Goal: Transaction & Acquisition: Subscribe to service/newsletter

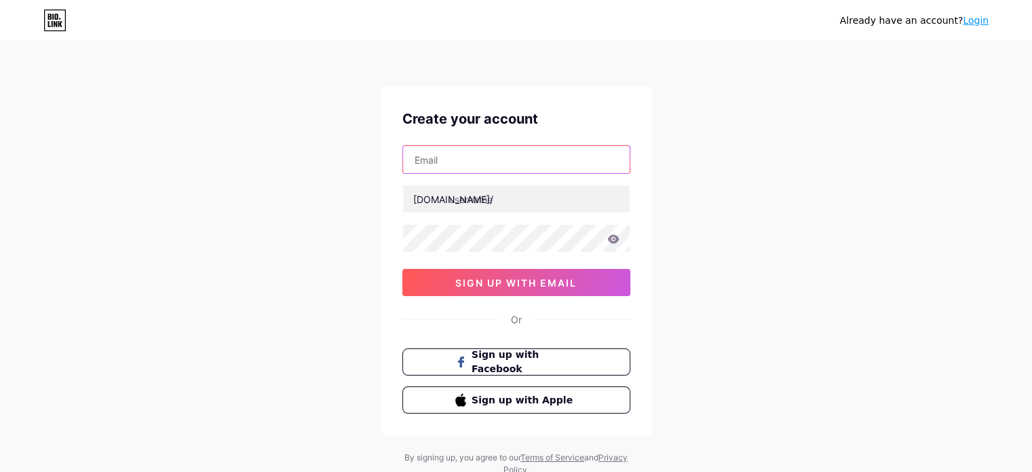
click at [434, 157] on input "text" at bounding box center [516, 159] width 227 height 27
type input "[EMAIL_ADDRESS][DOMAIN_NAME]"
click at [701, 184] on div "Already have an account? Login Create your account [EMAIL_ADDRESS][DOMAIN_NAME]…" at bounding box center [516, 259] width 1032 height 519
click at [615, 238] on icon at bounding box center [613, 238] width 12 height 9
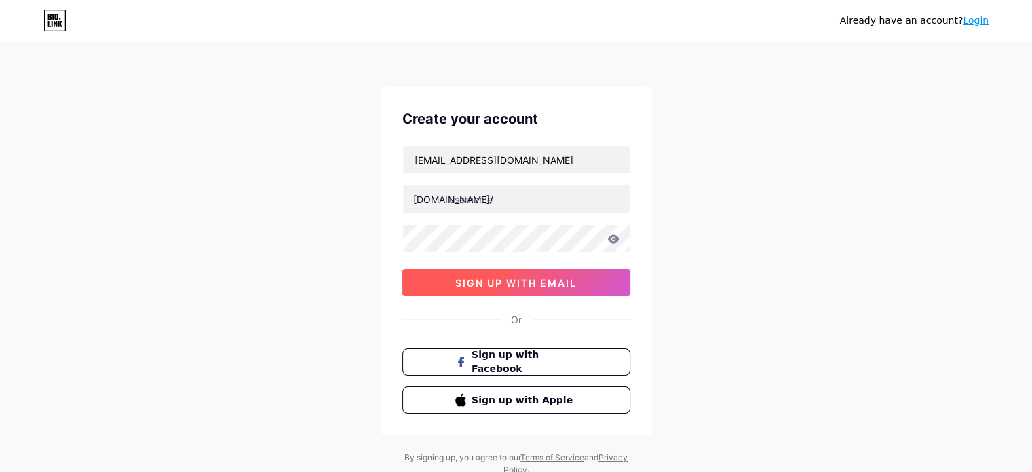
click at [557, 271] on button "sign up with email" at bounding box center [516, 282] width 228 height 27
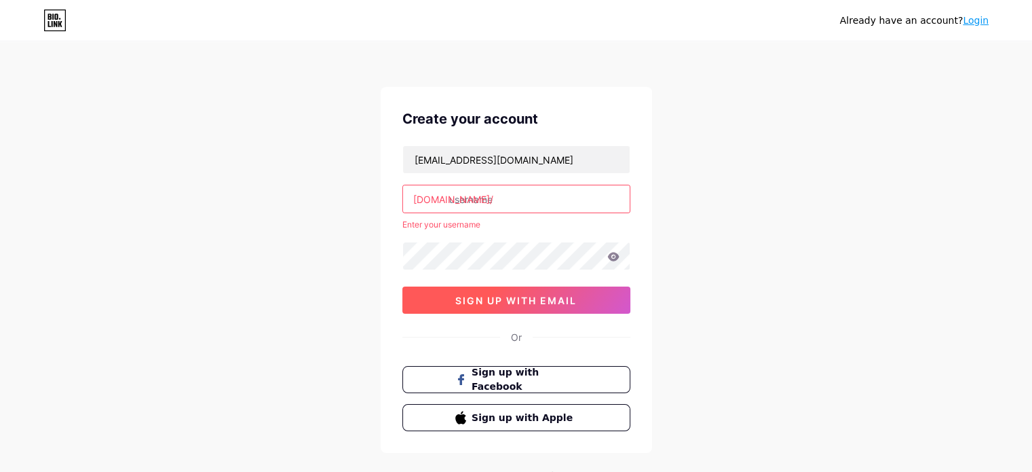
click at [551, 291] on button "sign up with email" at bounding box center [516, 299] width 228 height 27
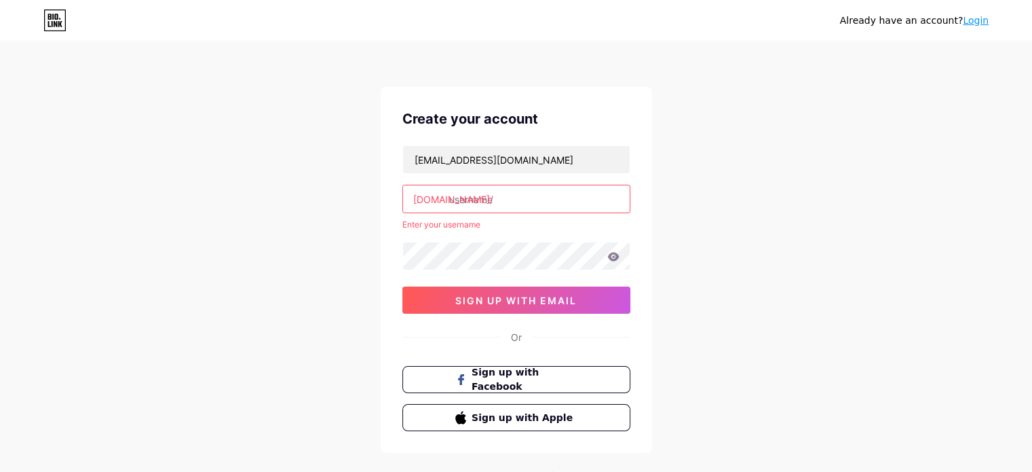
click at [499, 206] on input "text" at bounding box center [516, 198] width 227 height 27
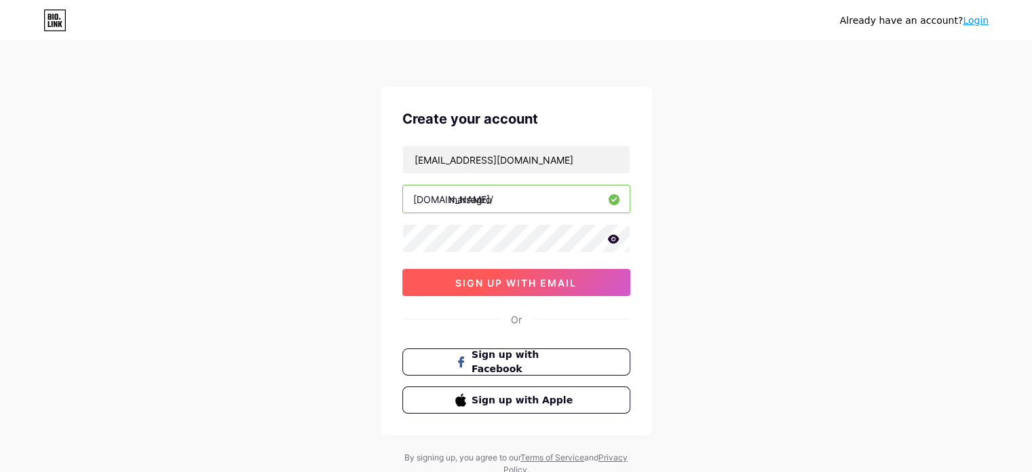
type input "marsagro"
click at [535, 281] on span "sign up with email" at bounding box center [515, 283] width 121 height 12
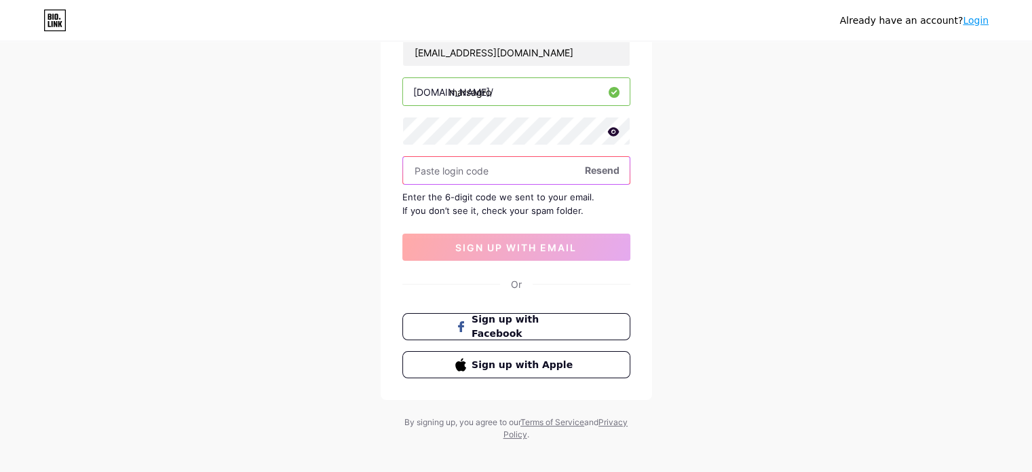
scroll to position [90, 0]
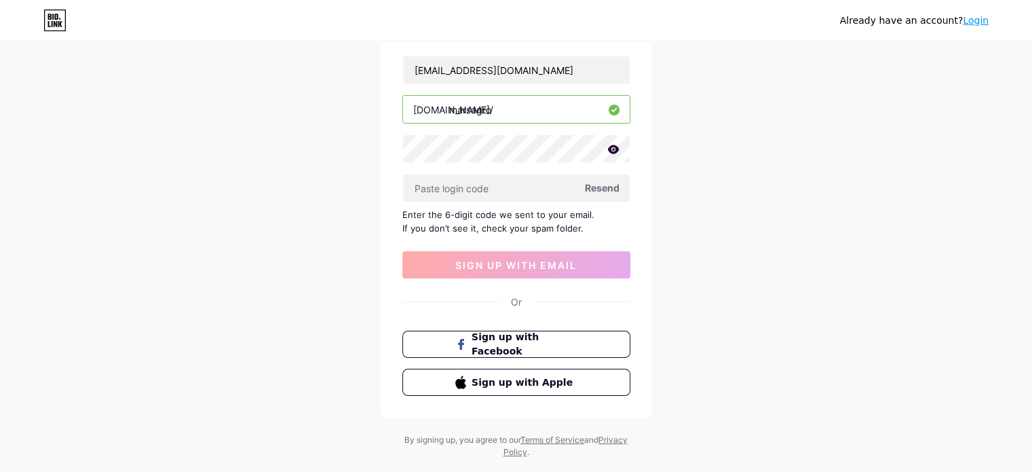
click at [594, 187] on span "Resend" at bounding box center [602, 187] width 35 height 14
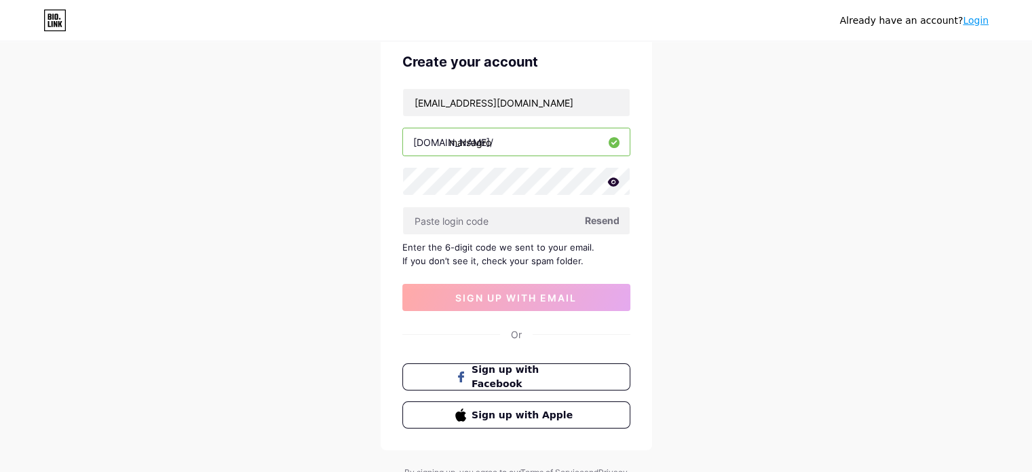
click at [516, 142] on input "marsagro" at bounding box center [516, 141] width 227 height 27
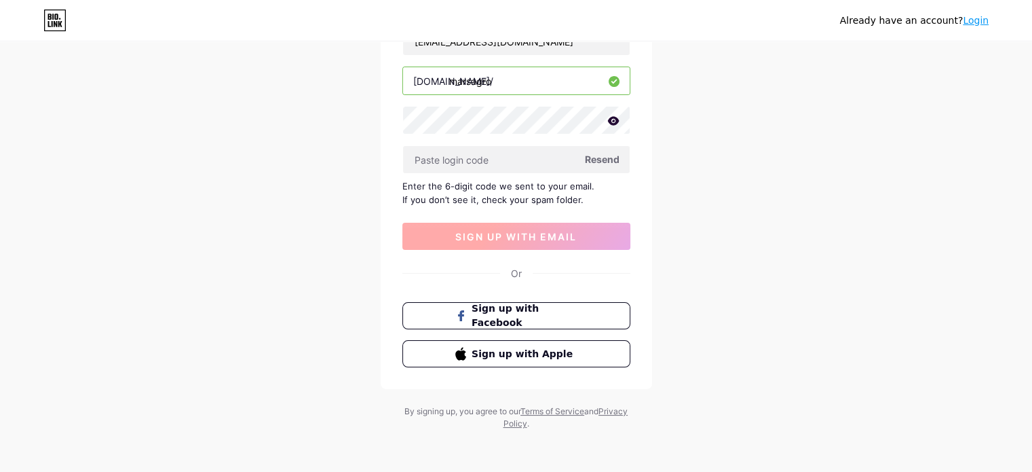
click at [544, 231] on span "sign up with email" at bounding box center [515, 237] width 121 height 12
click at [612, 152] on span "Resend" at bounding box center [602, 159] width 35 height 14
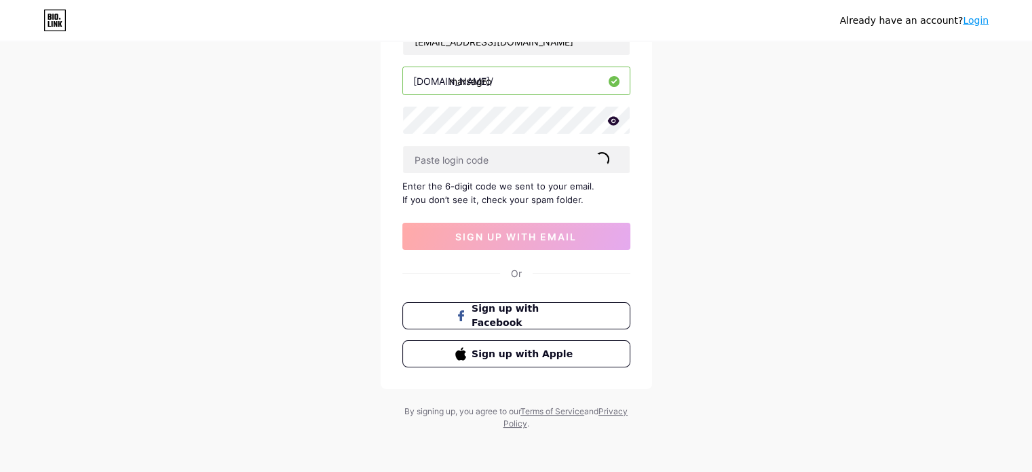
scroll to position [30, 0]
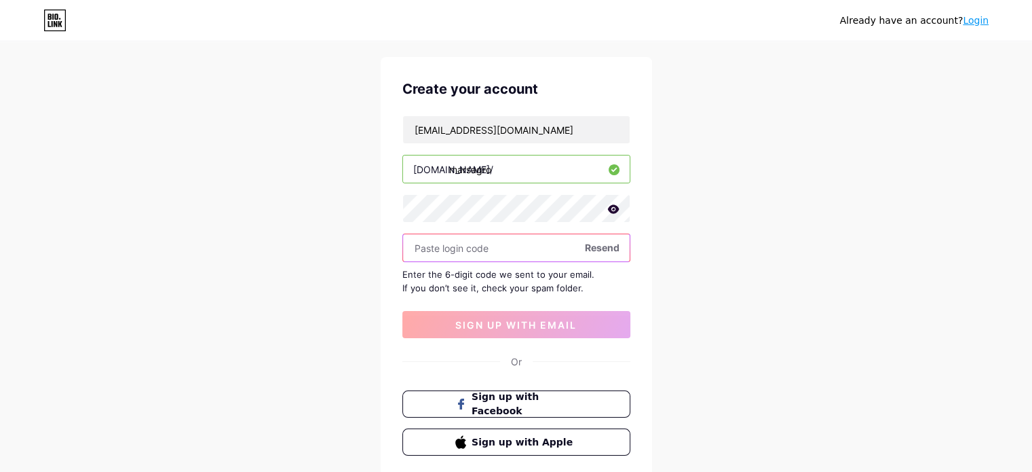
paste input "101964"
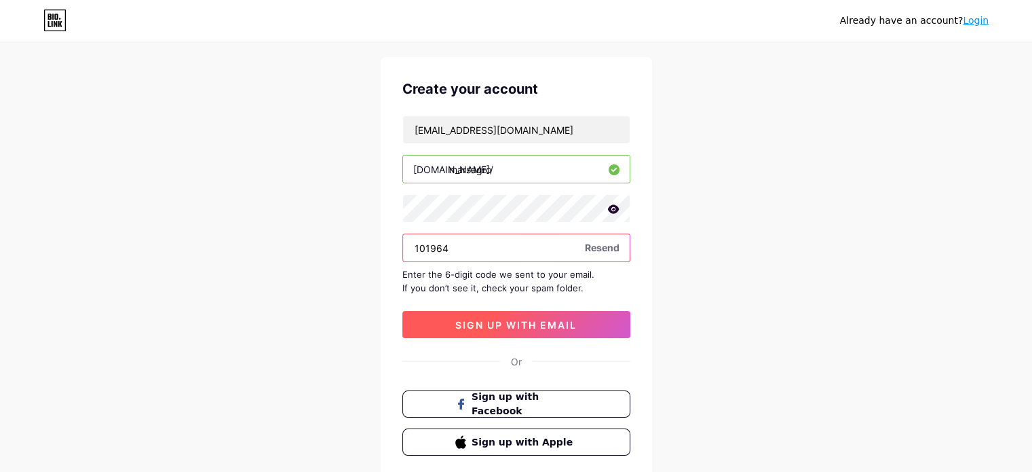
type input "101964"
click at [530, 322] on span "sign up with email" at bounding box center [515, 325] width 121 height 12
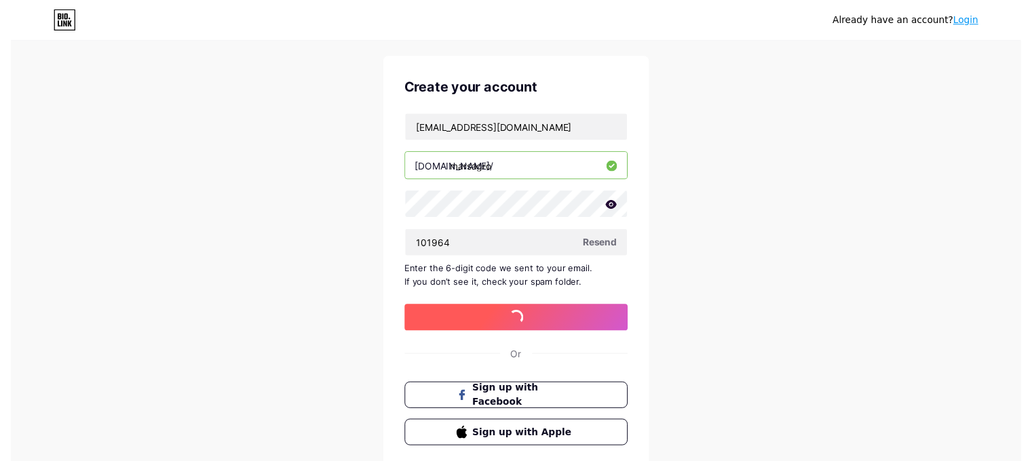
scroll to position [0, 0]
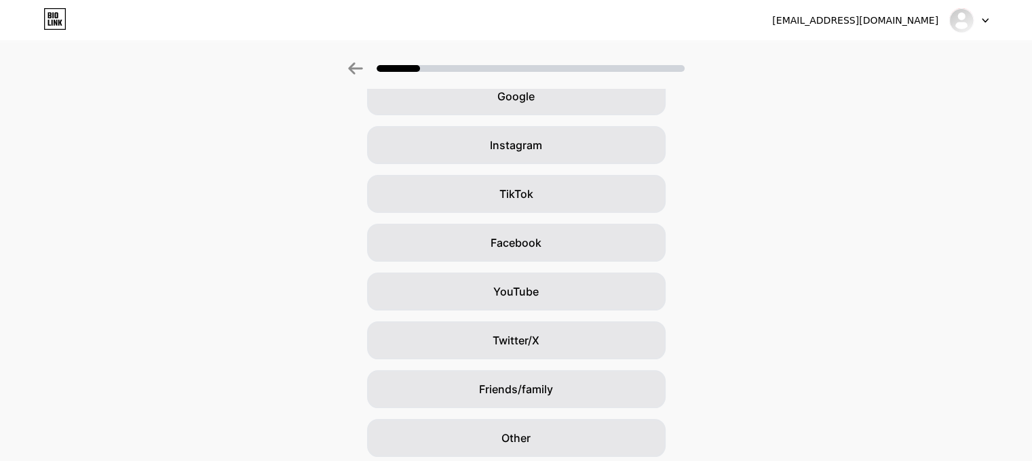
scroll to position [22, 0]
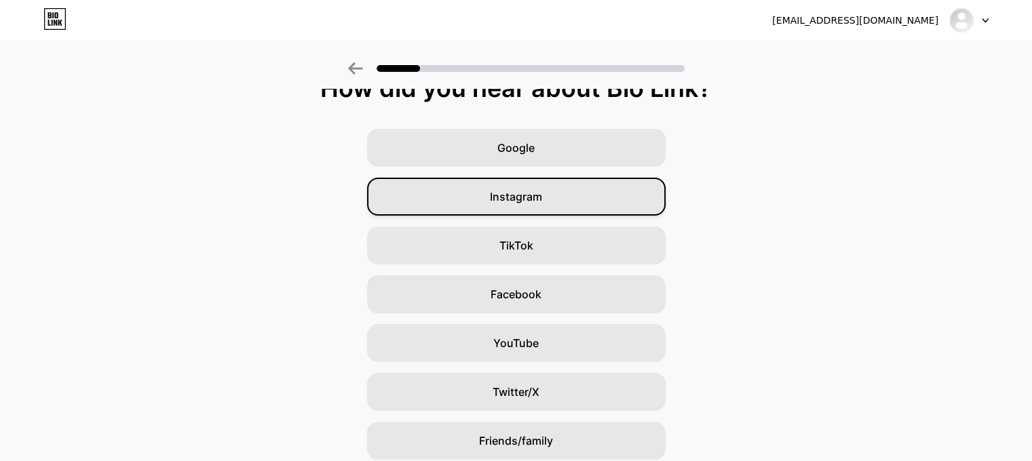
click at [529, 197] on span "Instagram" at bounding box center [516, 197] width 52 height 16
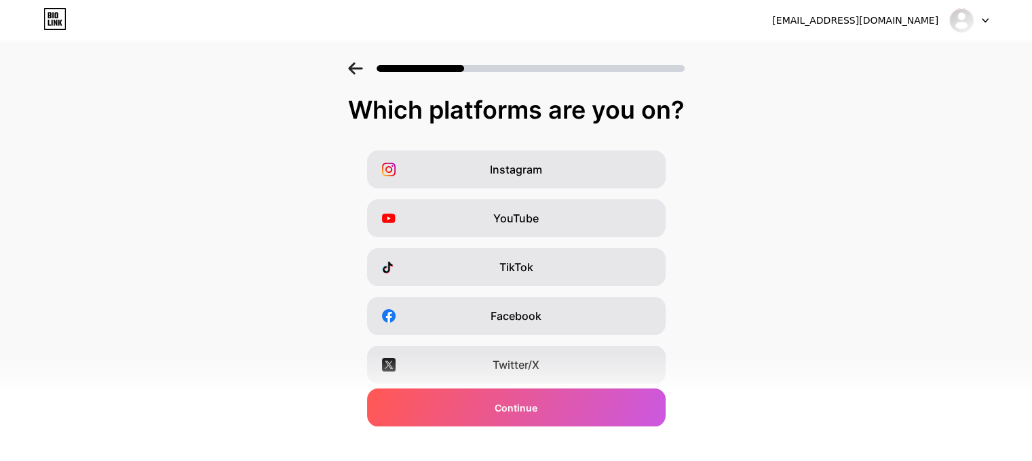
scroll to position [191, 0]
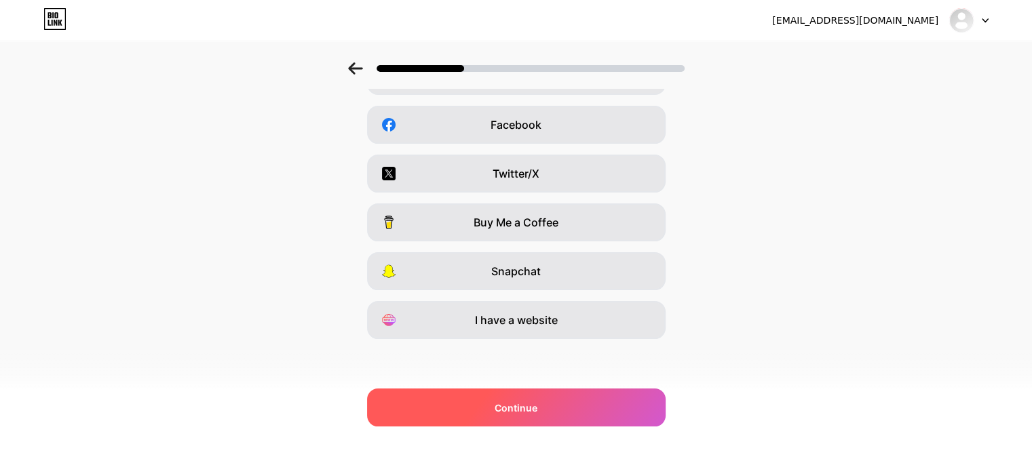
click at [552, 420] on div "Continue" at bounding box center [516, 408] width 299 height 38
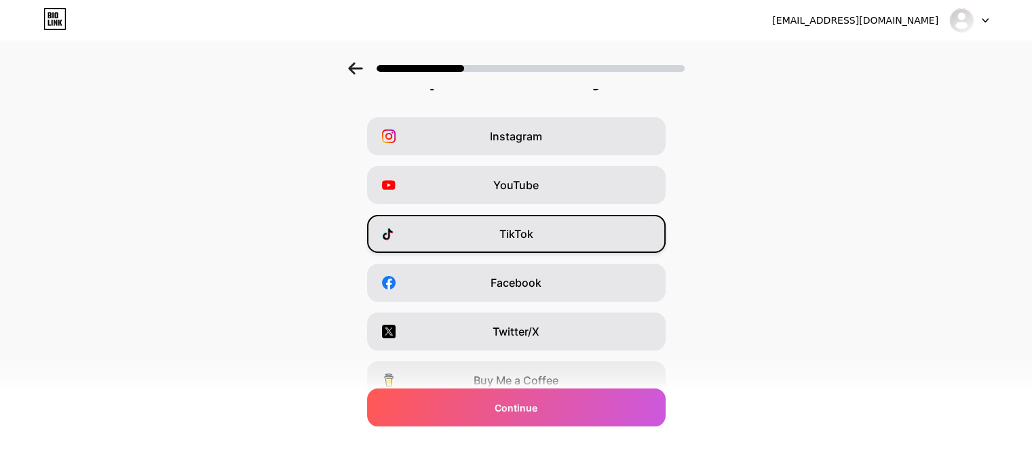
scroll to position [0, 0]
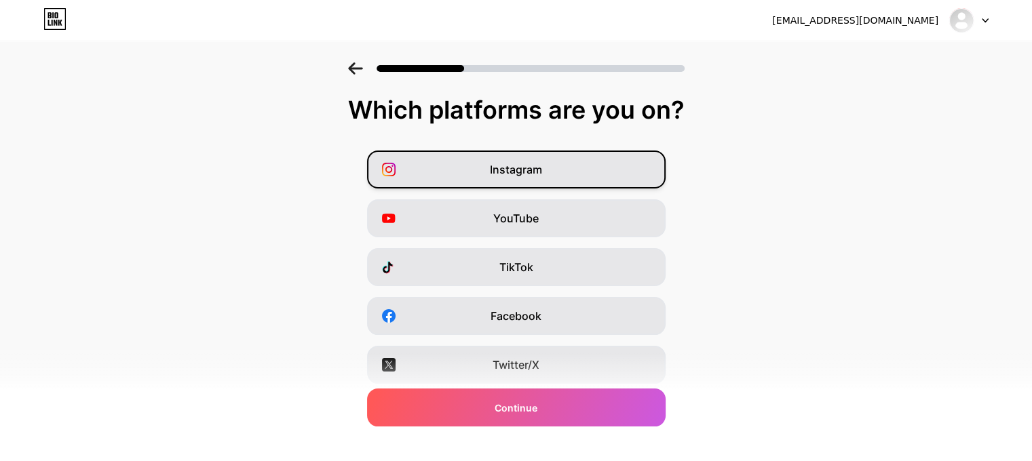
click at [550, 168] on div "Instagram" at bounding box center [516, 170] width 299 height 38
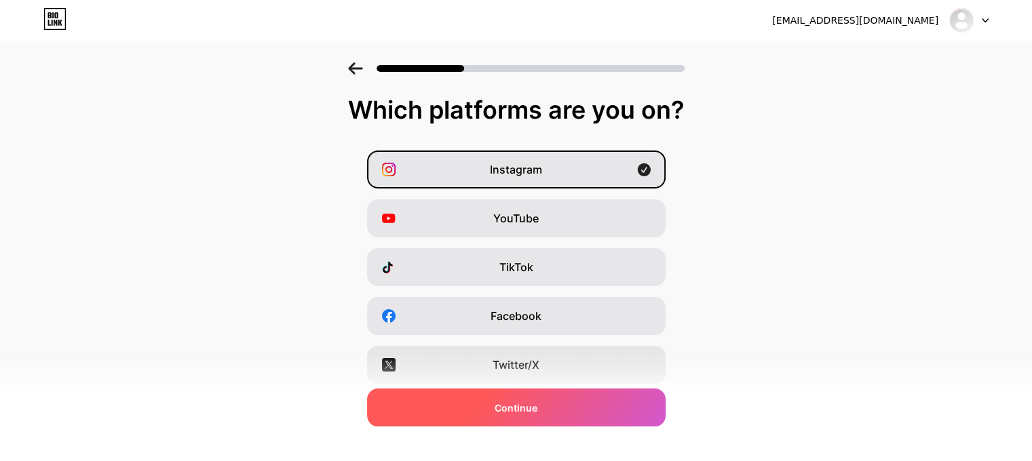
click at [596, 419] on div "Continue" at bounding box center [516, 408] width 299 height 38
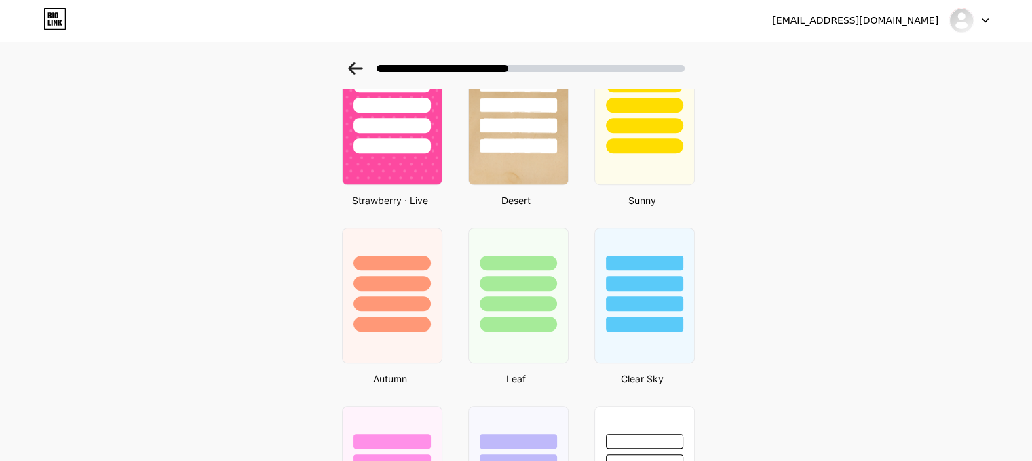
scroll to position [812, 0]
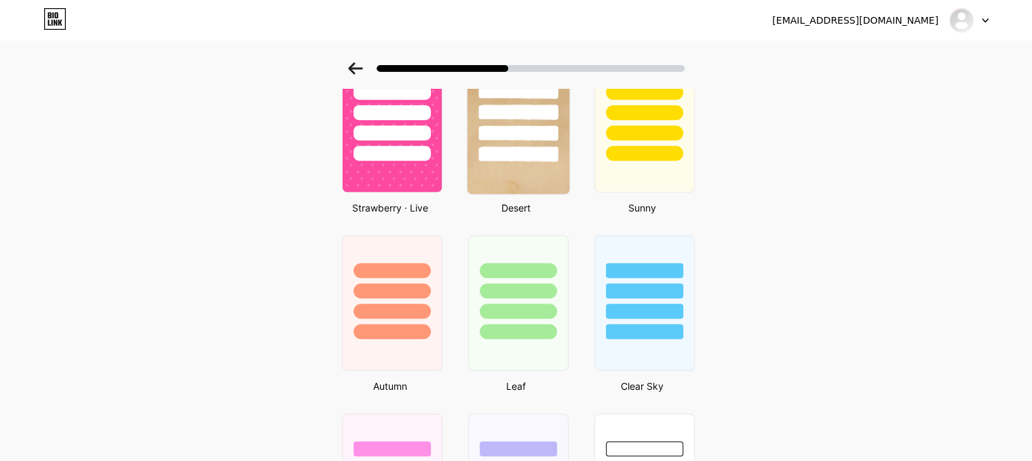
click at [535, 169] on img at bounding box center [518, 125] width 102 height 138
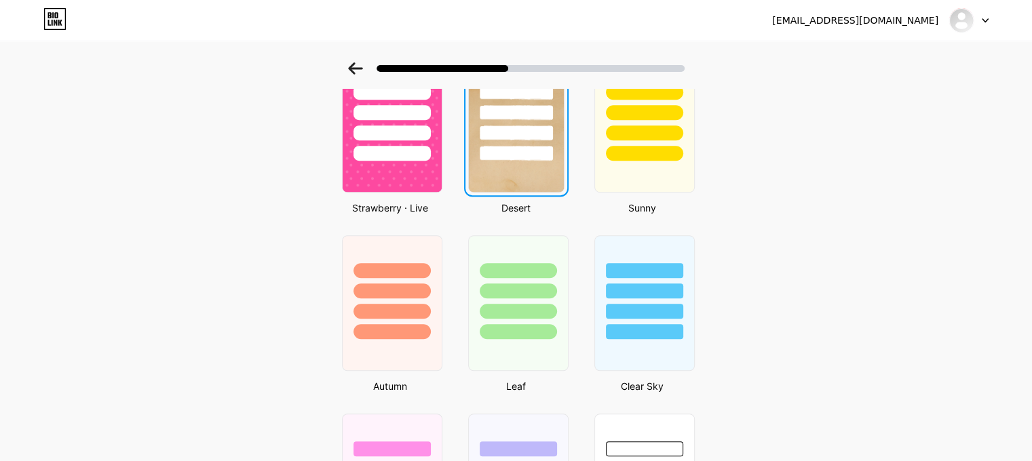
scroll to position [0, 0]
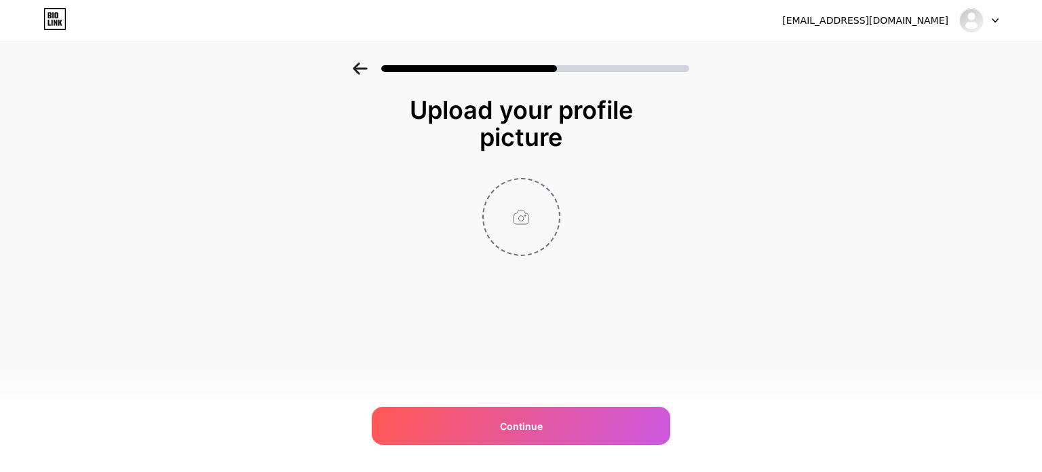
click at [529, 221] on input "file" at bounding box center [521, 216] width 75 height 75
type input "C:\fakepath\Dr-[PERSON_NAME].jpg"
click at [518, 210] on img at bounding box center [521, 217] width 78 height 78
click at [523, 208] on img at bounding box center [521, 217] width 78 height 78
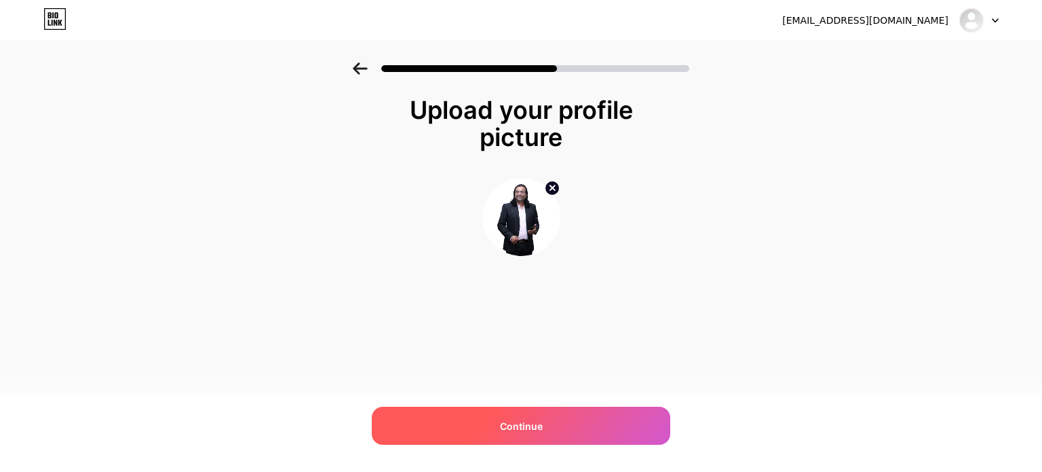
click at [518, 430] on span "Continue" at bounding box center [521, 426] width 43 height 14
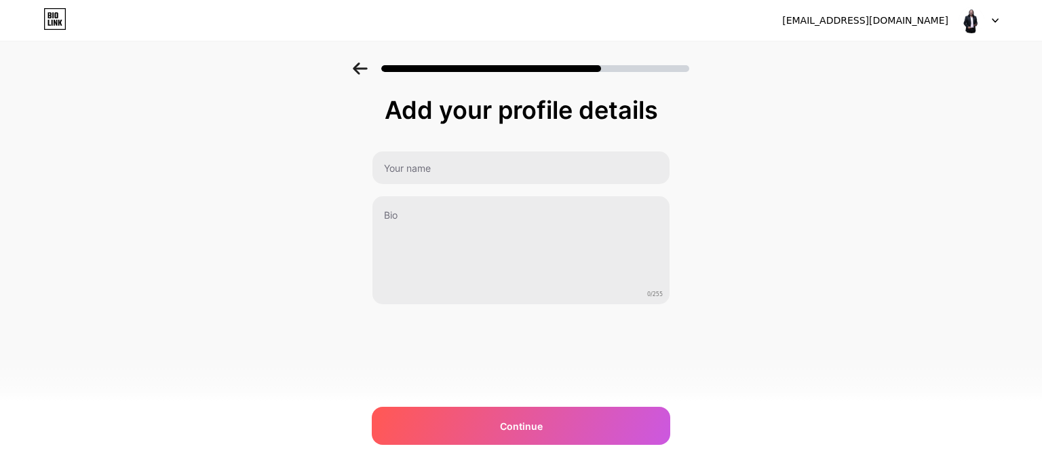
click at [518, 430] on span "Continue" at bounding box center [521, 426] width 43 height 14
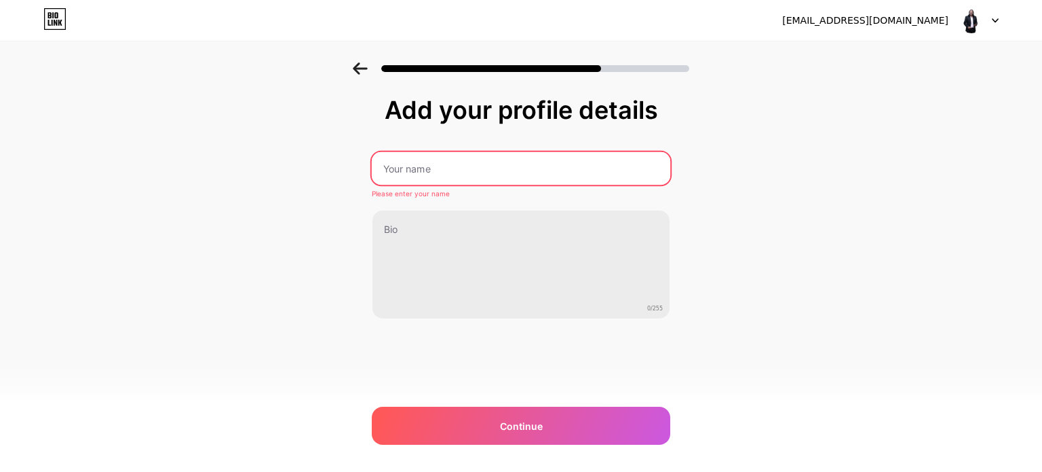
click at [486, 170] on input "text" at bounding box center [521, 168] width 299 height 33
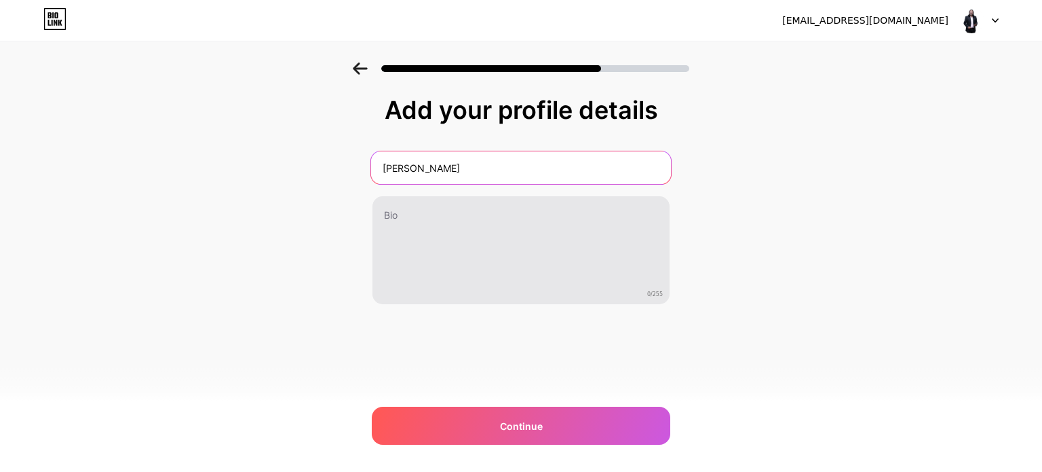
type input "[PERSON_NAME]"
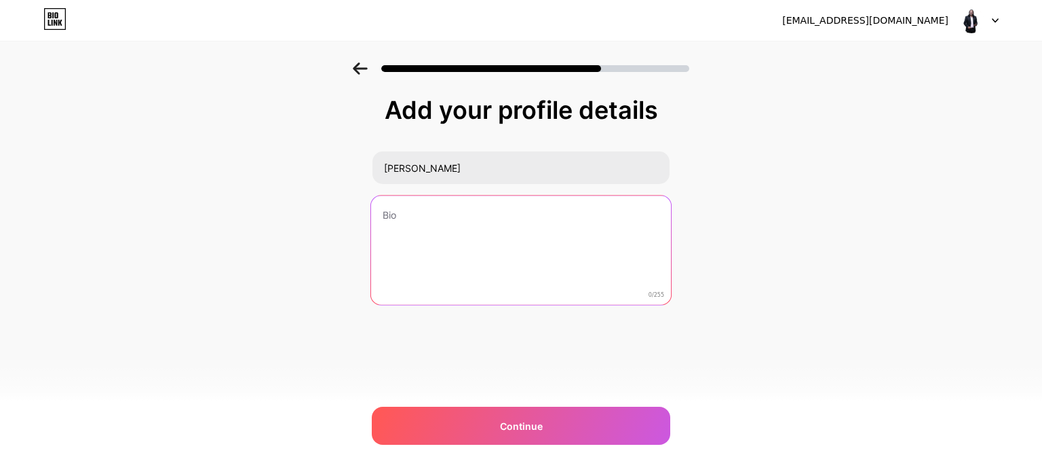
click at [409, 214] on textarea at bounding box center [521, 250] width 300 height 111
paste textarea "Top Motivational Speaker | Best Leadership Coach 📖 Business Storyteller | Emoti…"
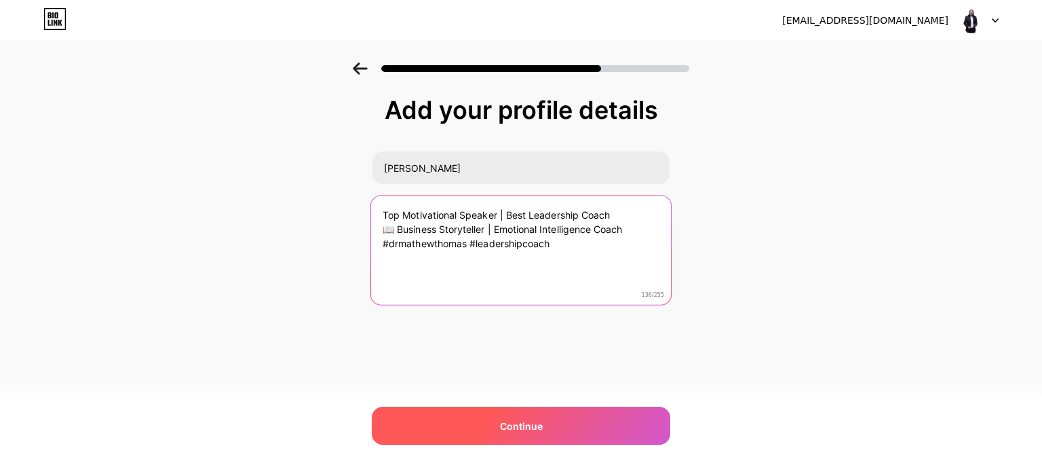
type textarea "Top Motivational Speaker | Best Leadership Coach 📖 Business Storyteller | Emoti…"
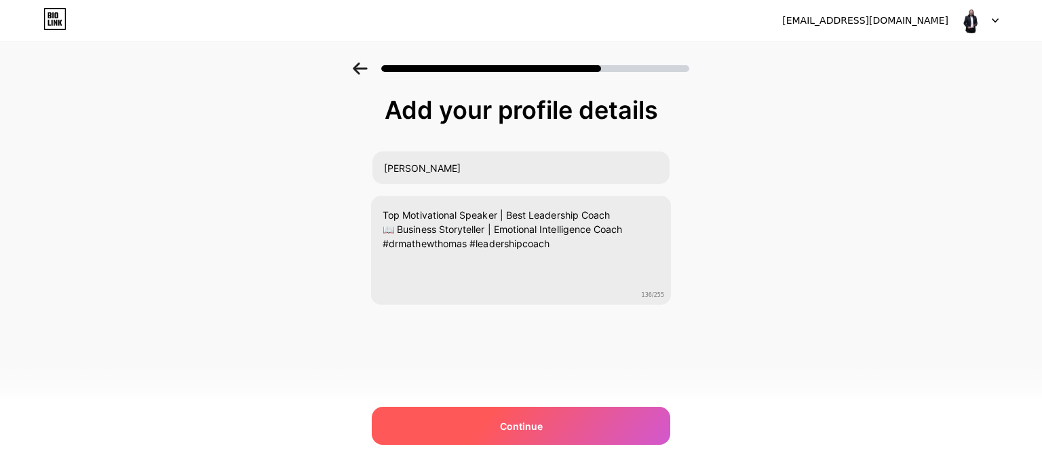
click at [579, 420] on div "Continue" at bounding box center [521, 425] width 299 height 38
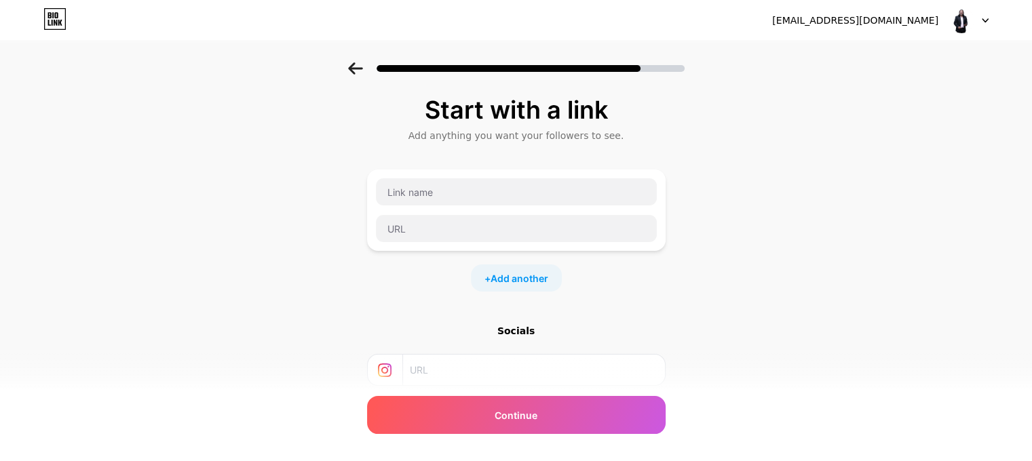
click at [896, 25] on div "[EMAIL_ADDRESS][DOMAIN_NAME]" at bounding box center [855, 21] width 166 height 14
click at [505, 197] on input "text" at bounding box center [516, 191] width 281 height 27
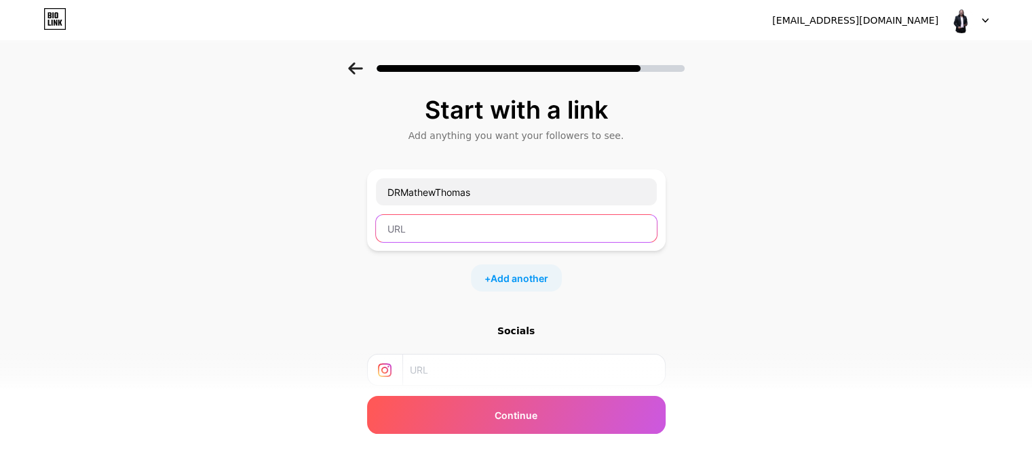
click at [473, 232] on input "text" at bounding box center [516, 228] width 281 height 27
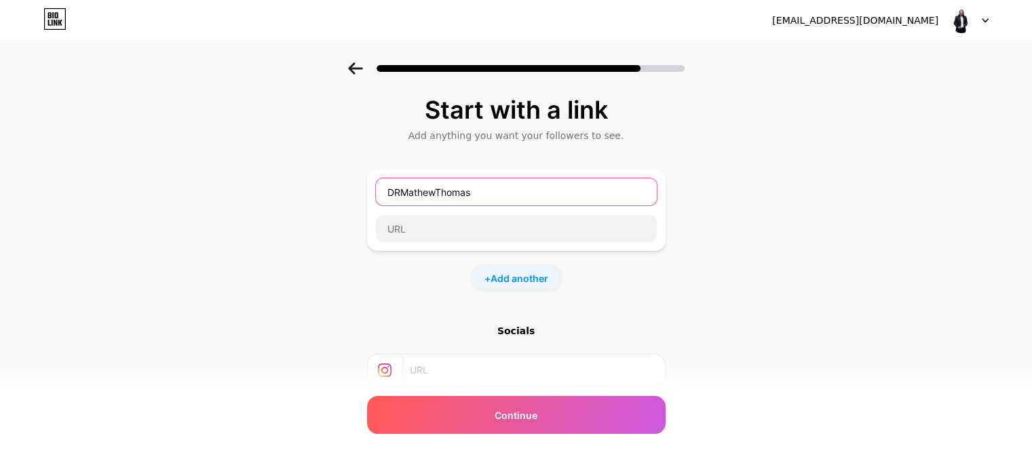
click at [508, 198] on input "DRMathewThomas" at bounding box center [516, 191] width 281 height 27
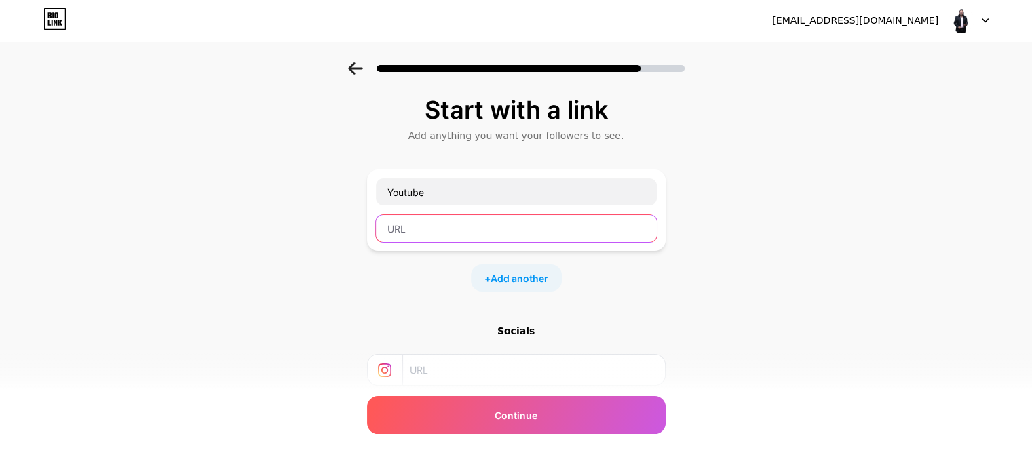
click at [472, 216] on input "text" at bounding box center [516, 228] width 281 height 27
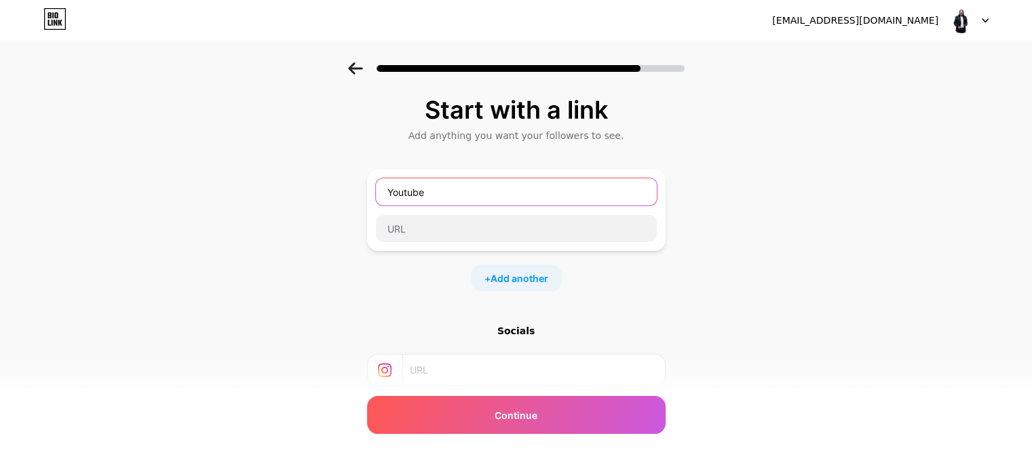
click at [417, 189] on input "Youtube" at bounding box center [516, 191] width 281 height 27
drag, startPoint x: 417, startPoint y: 189, endPoint x: 400, endPoint y: 197, distance: 19.4
click at [400, 197] on input "Youtube" at bounding box center [516, 191] width 281 height 27
type input "YouTube"
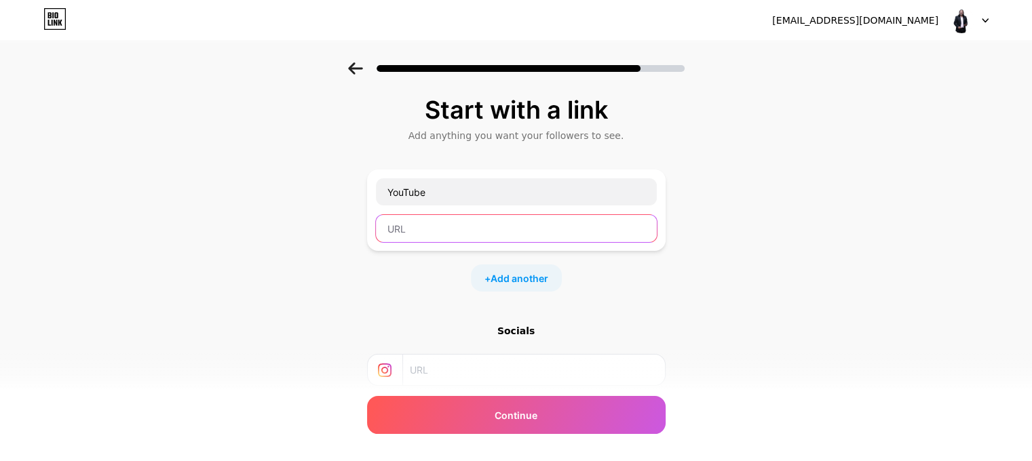
click at [431, 232] on input "text" at bounding box center [516, 228] width 281 height 27
paste input "[URL][DOMAIN_NAME]"
type input "[URL][DOMAIN_NAME]"
click at [530, 273] on span "Add another" at bounding box center [520, 278] width 58 height 14
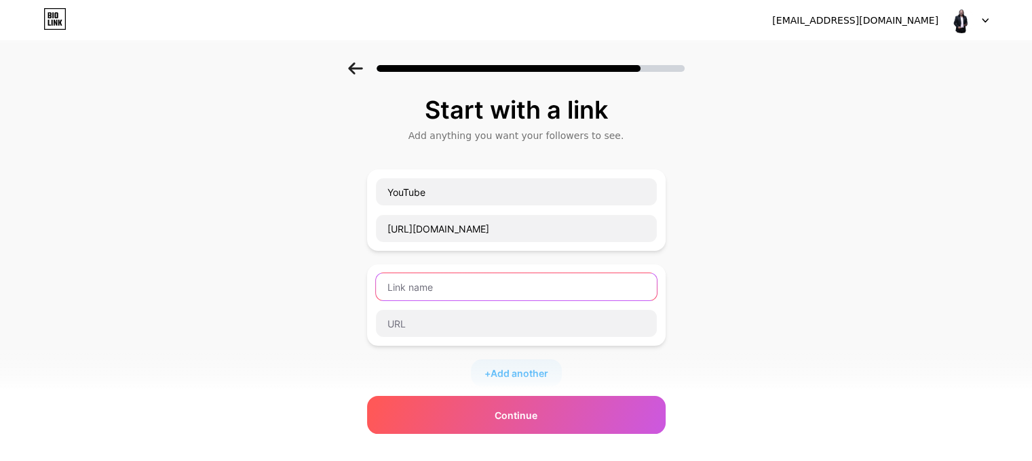
click at [496, 288] on input "text" at bounding box center [516, 286] width 281 height 27
type input "Website"
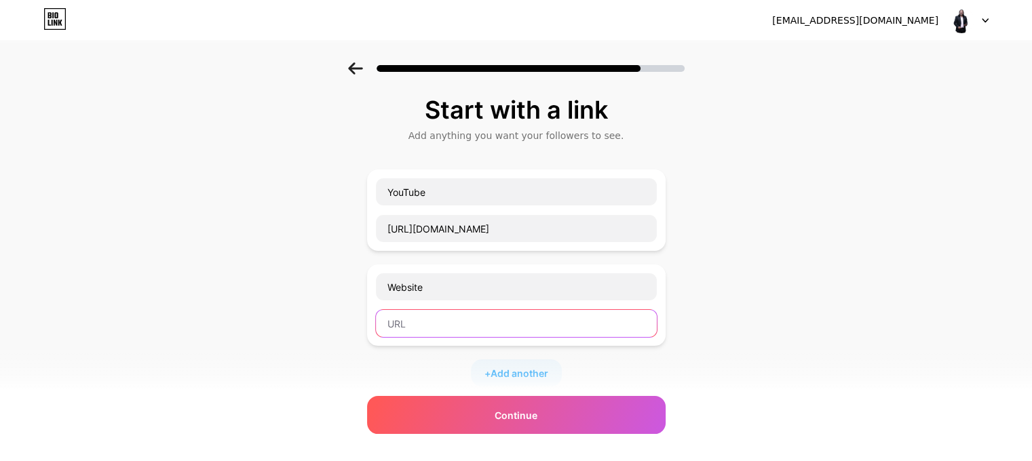
click at [469, 323] on input "text" at bounding box center [516, 323] width 281 height 27
paste input "[URL][DOMAIN_NAME]"
type input "[URL][DOMAIN_NAME]"
click at [518, 367] on span "Add another" at bounding box center [520, 373] width 58 height 14
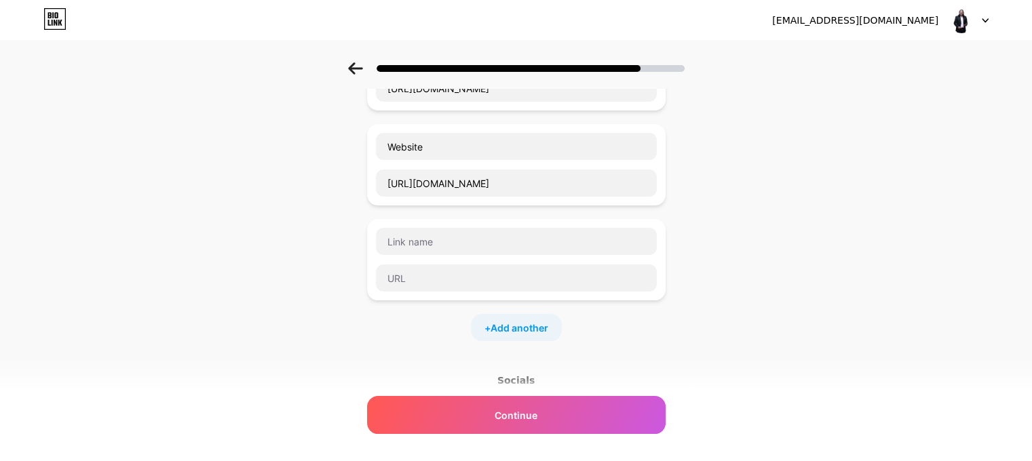
scroll to position [141, 0]
click at [503, 241] on input "text" at bounding box center [516, 240] width 281 height 27
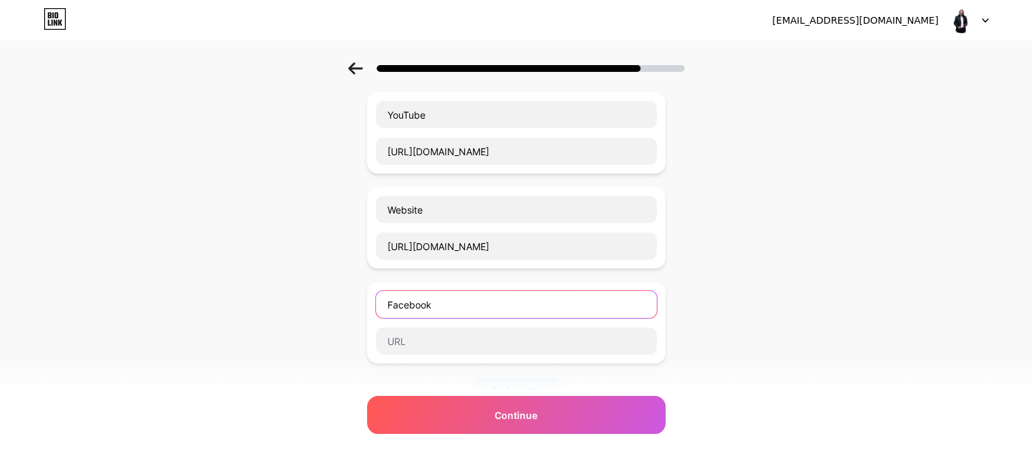
scroll to position [76, 0]
type input "Facebook"
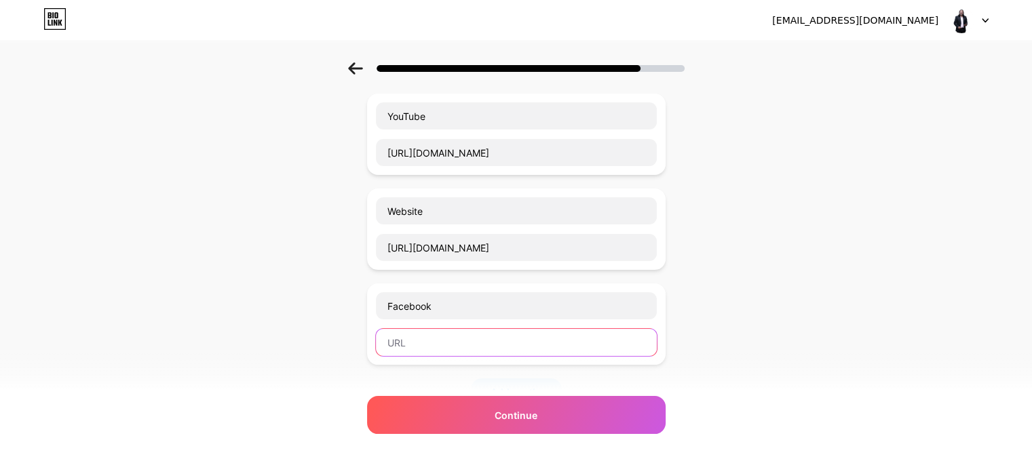
click at [457, 347] on input "text" at bounding box center [516, 342] width 281 height 27
paste input "[URL][DOMAIN_NAME][PERSON_NAME][PERSON_NAME]"
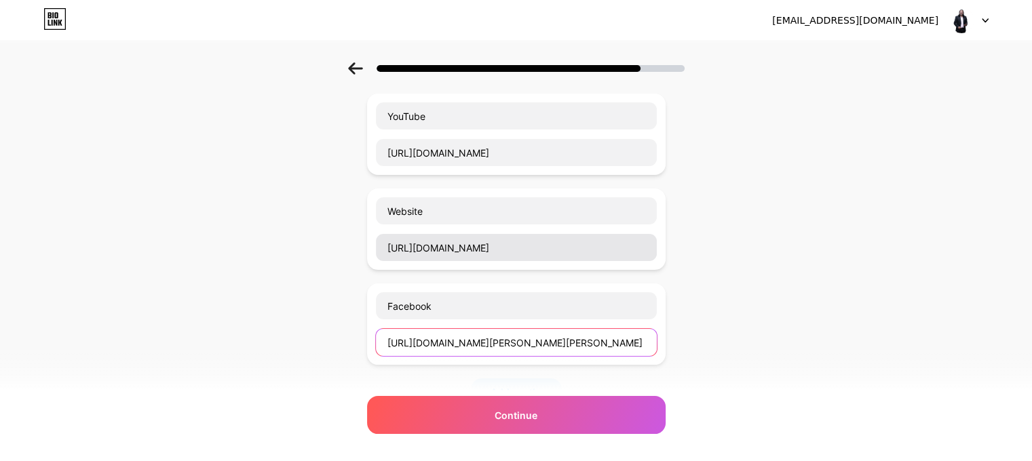
type input "[URL][DOMAIN_NAME][PERSON_NAME][PERSON_NAME]"
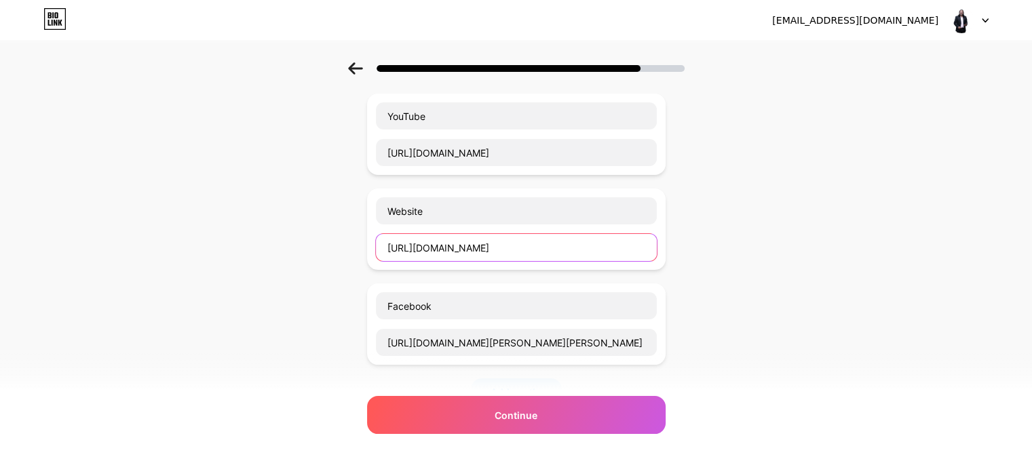
click at [547, 242] on input "[URL][DOMAIN_NAME]" at bounding box center [516, 247] width 281 height 27
paste input "[DOMAIN_NAME][URL][PERSON_NAME][PERSON_NAME]"
type input "[URL][DOMAIN_NAME][PERSON_NAME][PERSON_NAME]"
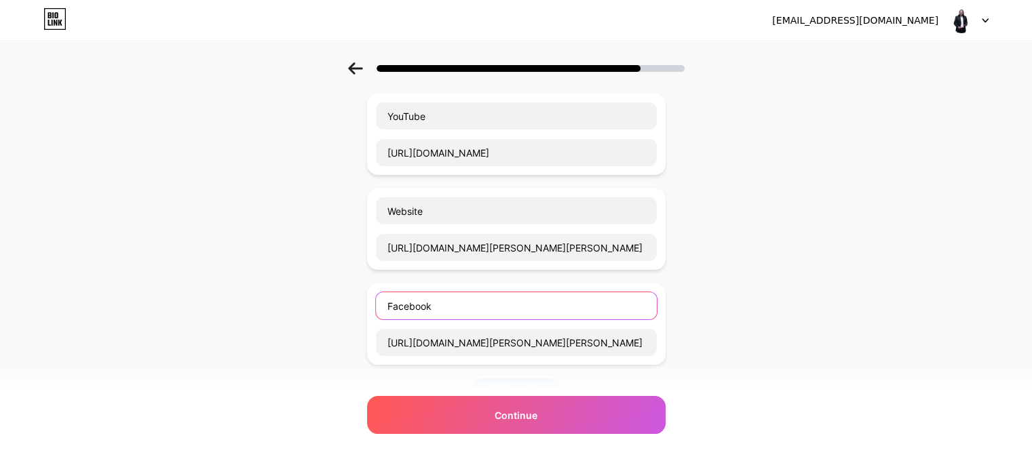
click at [445, 301] on input "Facebook" at bounding box center [516, 305] width 281 height 27
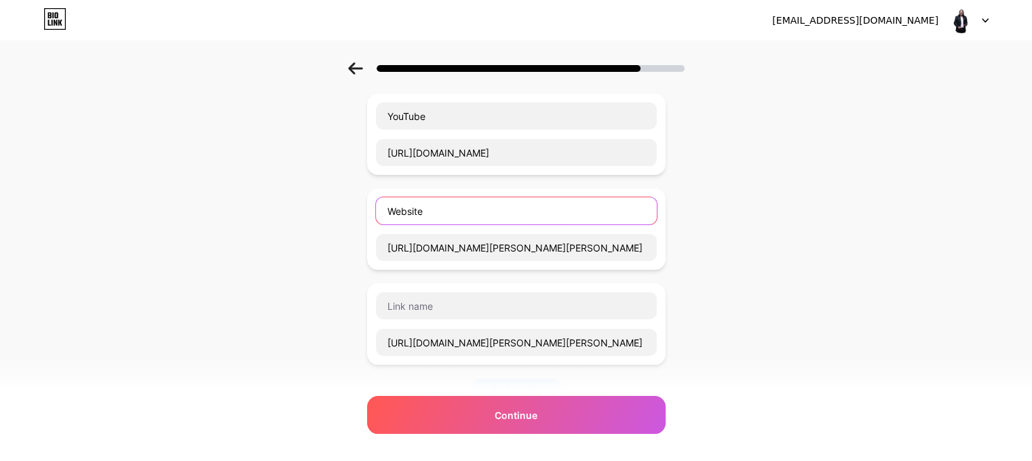
click at [434, 212] on input "Website" at bounding box center [516, 210] width 281 height 27
paste input "Facebook"
type input "Facebook"
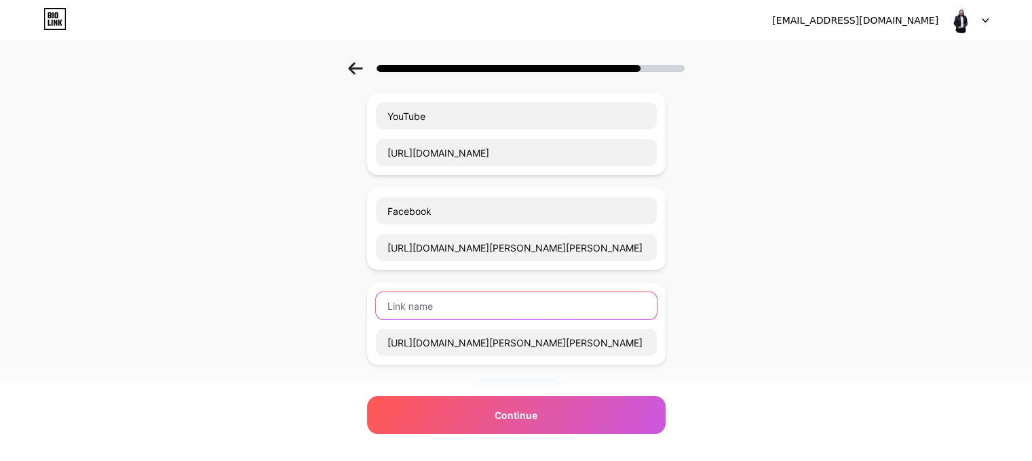
click at [427, 299] on input "text" at bounding box center [516, 305] width 281 height 27
type input "Website"
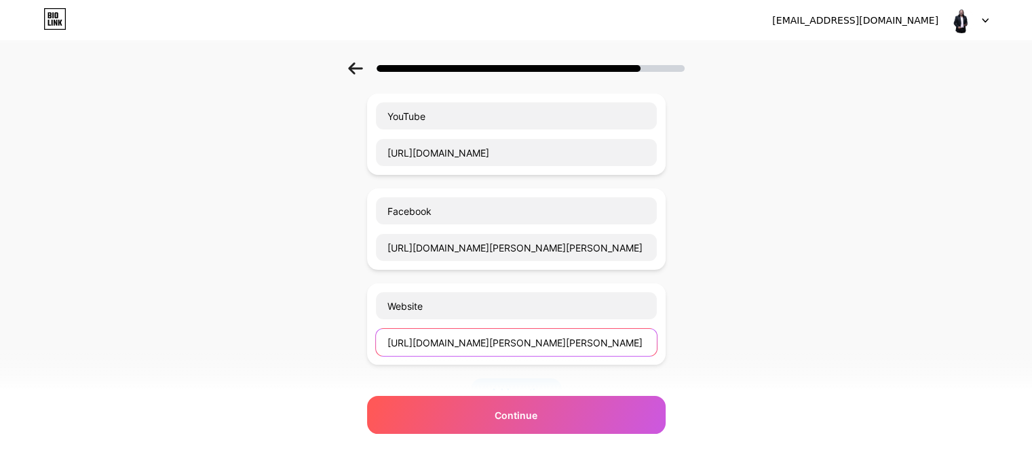
click at [452, 333] on input "[URL][DOMAIN_NAME][PERSON_NAME][PERSON_NAME]" at bounding box center [516, 342] width 281 height 27
paste input "[DOMAIN_NAME][URL]"
type input "[URL][DOMAIN_NAME]"
click at [784, 271] on div "Start with a link Add anything you want your followers to see. YouTube [URL][DO…" at bounding box center [516, 319] width 1032 height 667
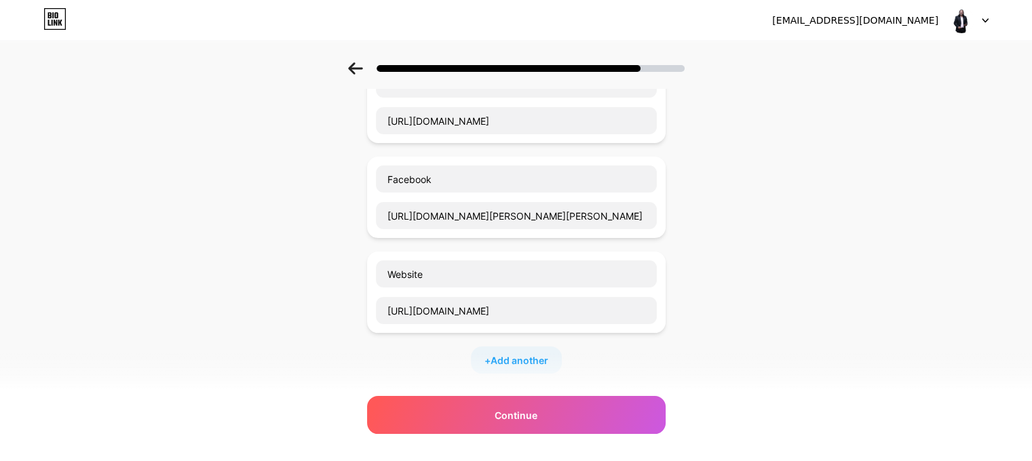
scroll to position [11, 0]
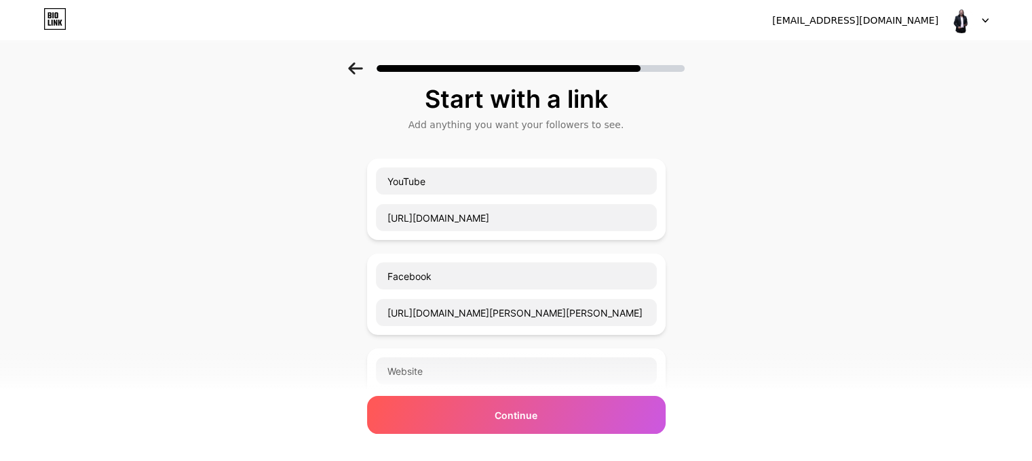
click at [360, 69] on icon at bounding box center [355, 68] width 14 height 12
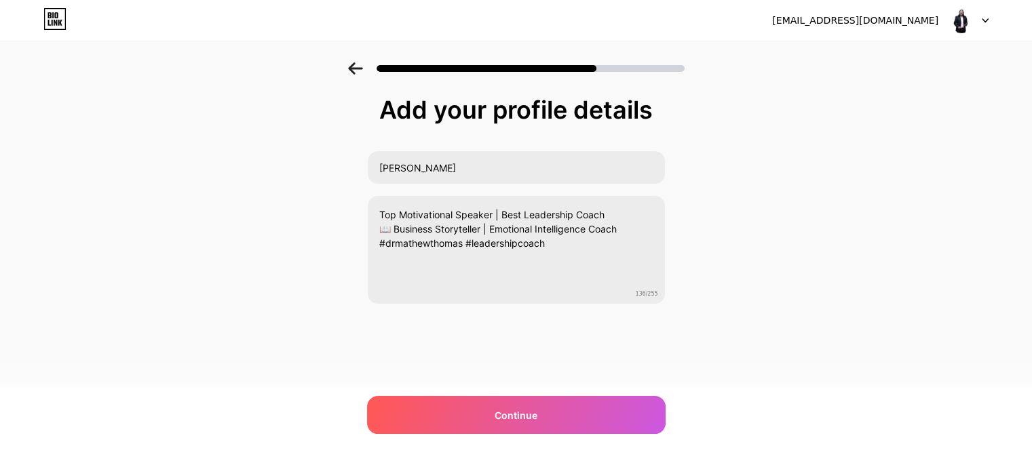
scroll to position [0, 0]
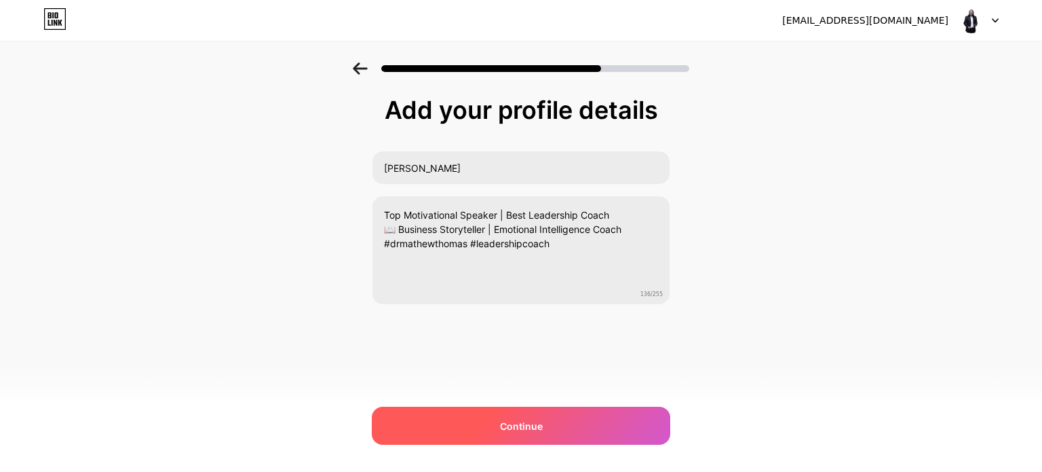
click at [556, 424] on div "Continue" at bounding box center [521, 425] width 299 height 38
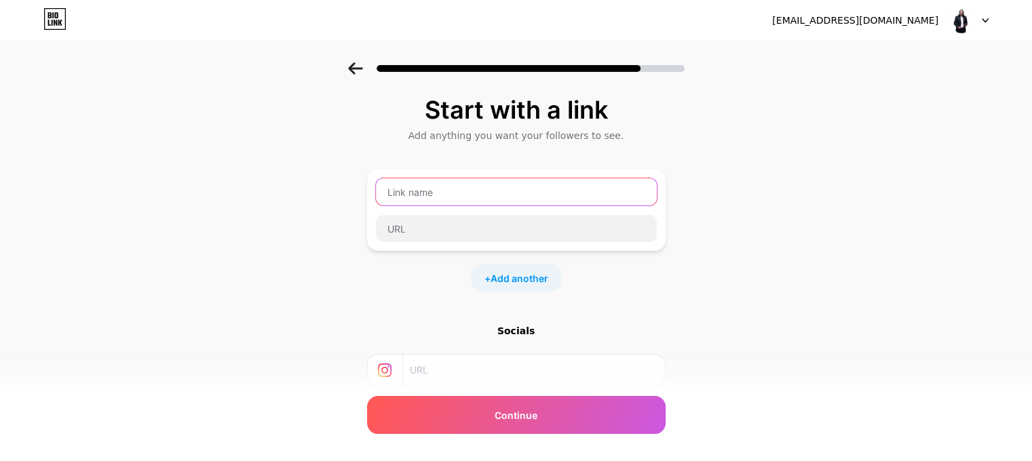
click at [530, 183] on input "text" at bounding box center [516, 191] width 281 height 27
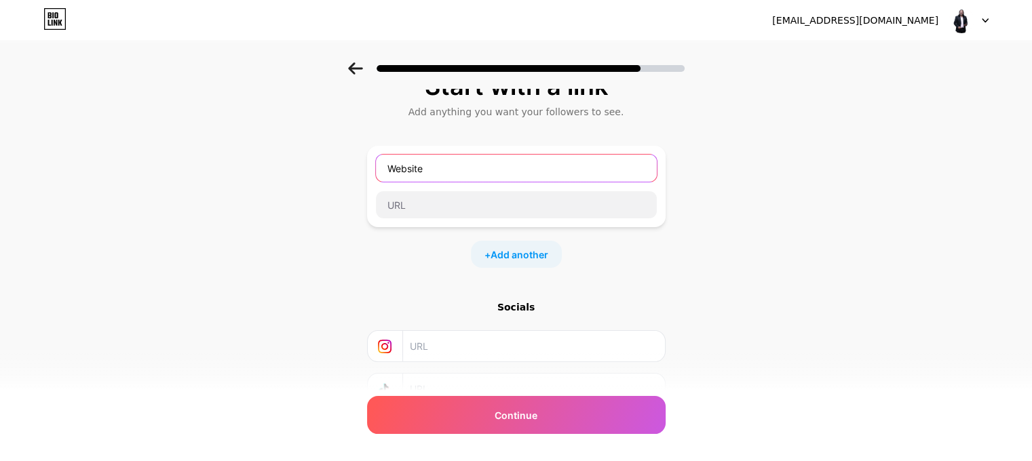
scroll to position [2, 0]
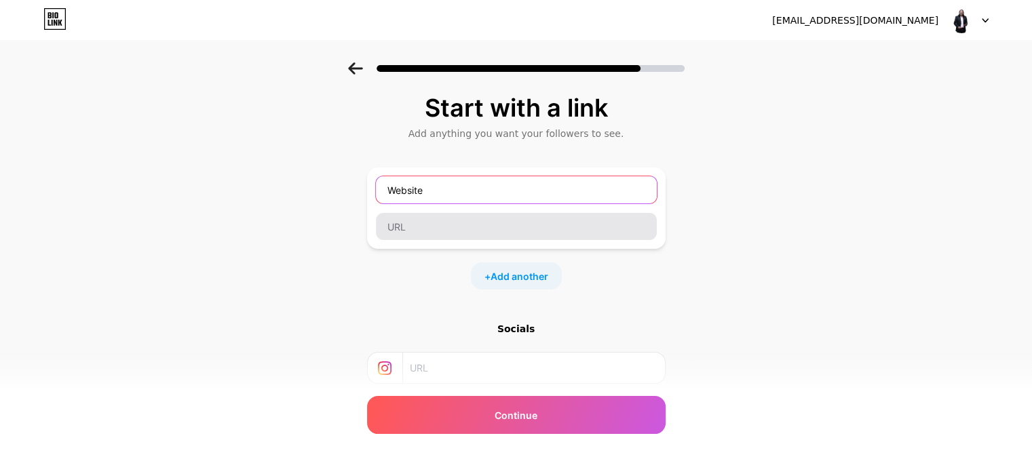
type input "Website"
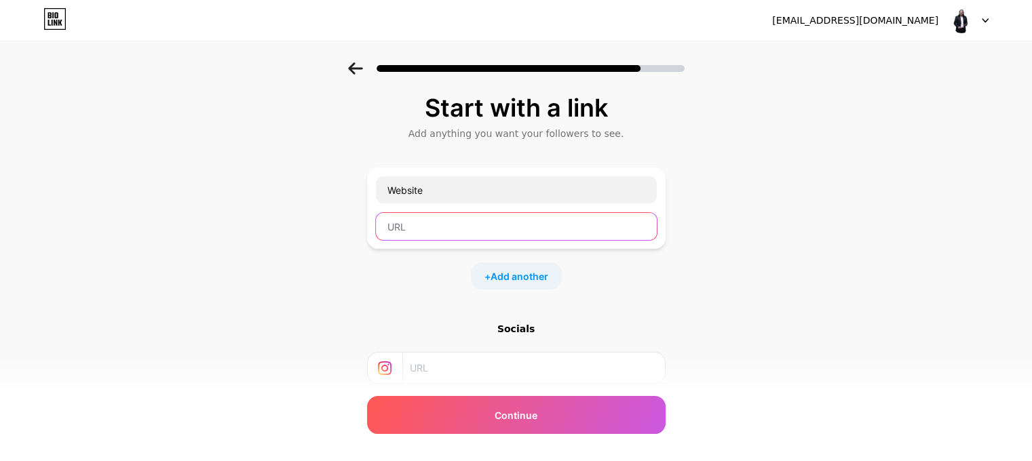
click at [473, 226] on input "text" at bounding box center [516, 226] width 281 height 27
paste input "[URL][DOMAIN_NAME]"
type input "[URL][DOMAIN_NAME]"
click at [544, 274] on span "Add another" at bounding box center [520, 276] width 58 height 14
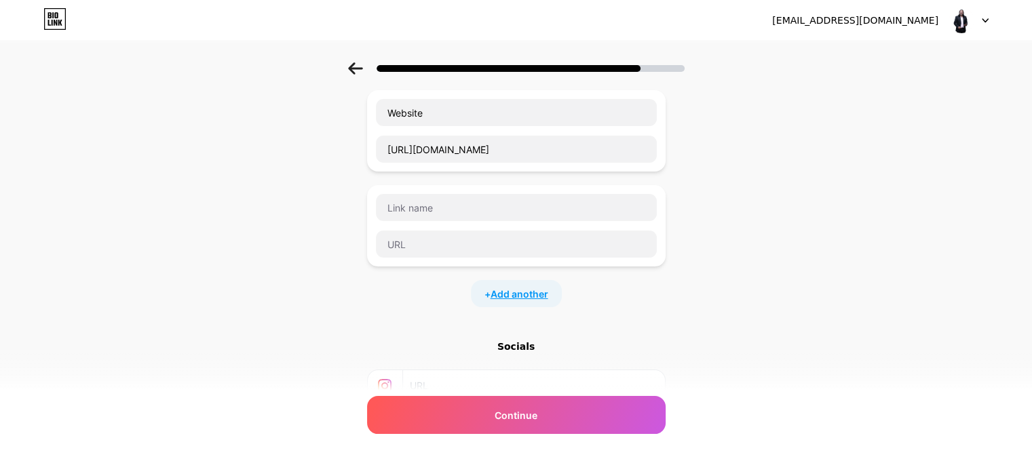
scroll to position [79, 0]
click at [506, 210] on input "text" at bounding box center [516, 208] width 281 height 27
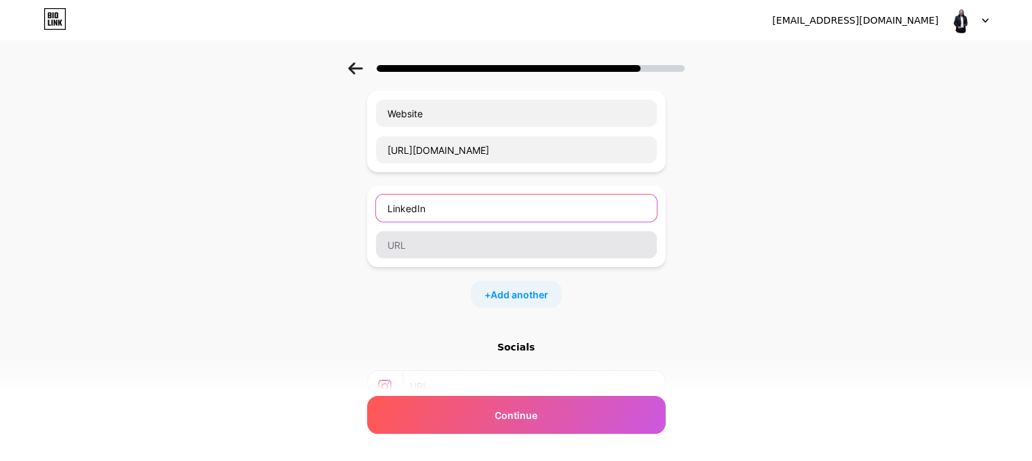
type input "LinkedIn"
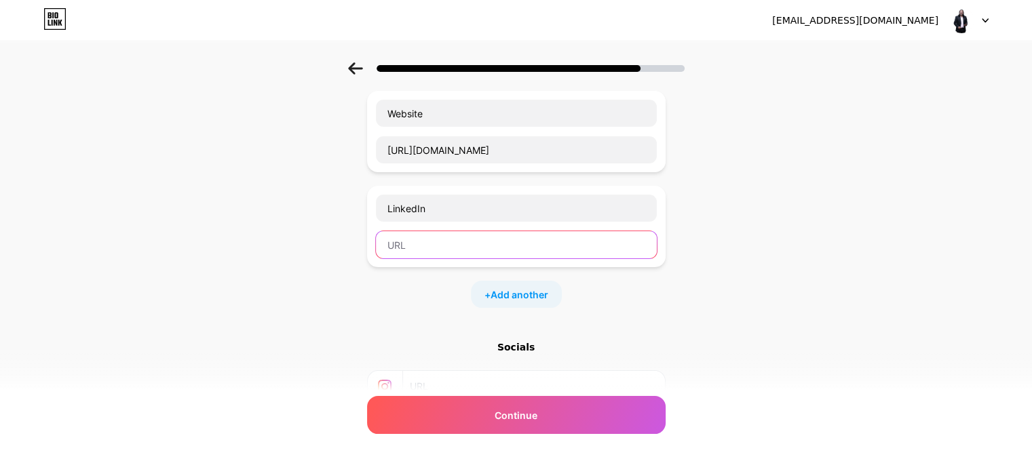
click at [436, 243] on input "text" at bounding box center [516, 244] width 281 height 27
paste input "[URL][DOMAIN_NAME]"
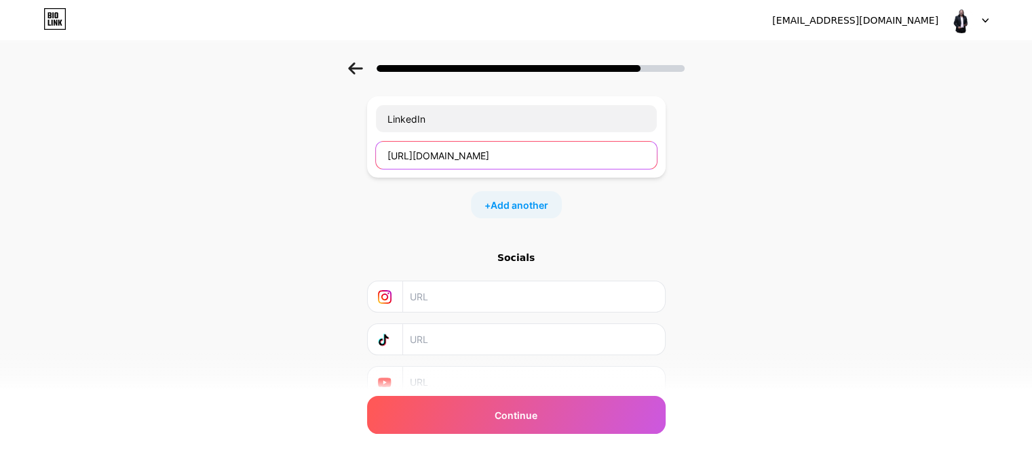
scroll to position [168, 0]
type input "[URL][DOMAIN_NAME]"
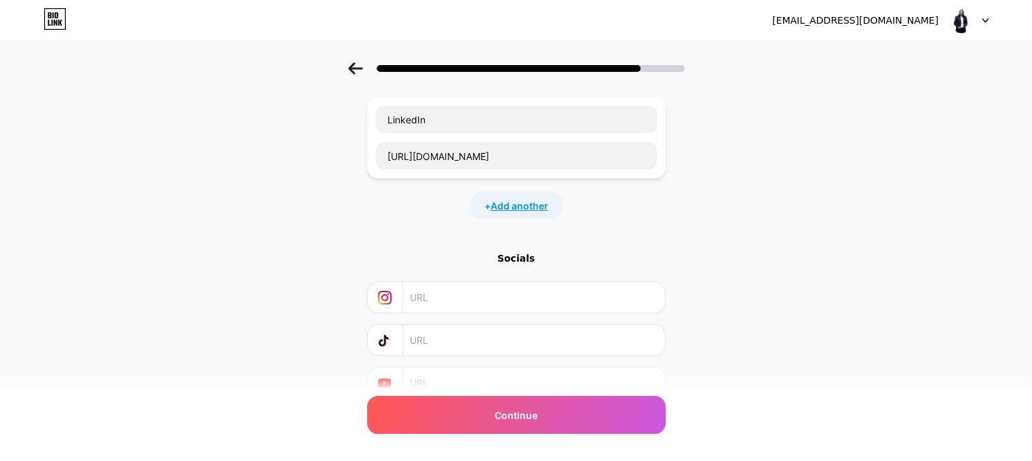
click at [529, 199] on span "Add another" at bounding box center [520, 206] width 58 height 14
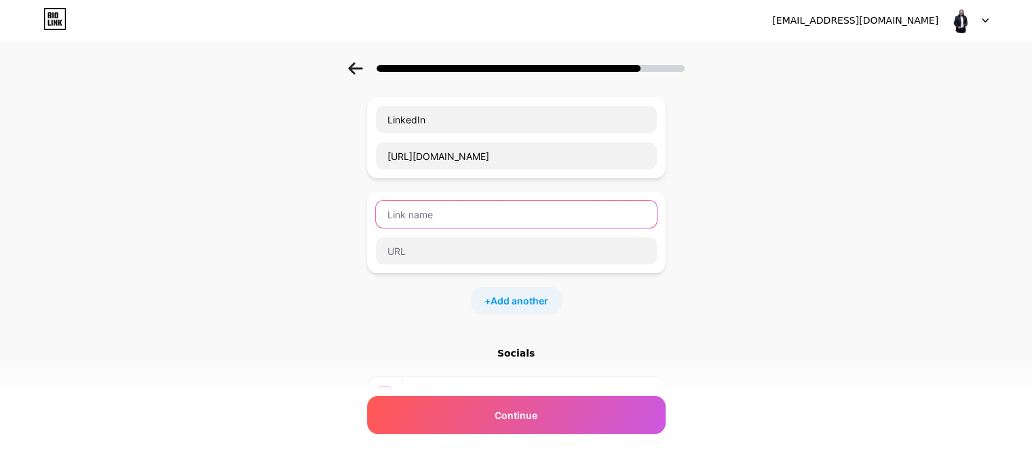
click at [461, 216] on input "text" at bounding box center [516, 214] width 281 height 27
type input "Facebook"
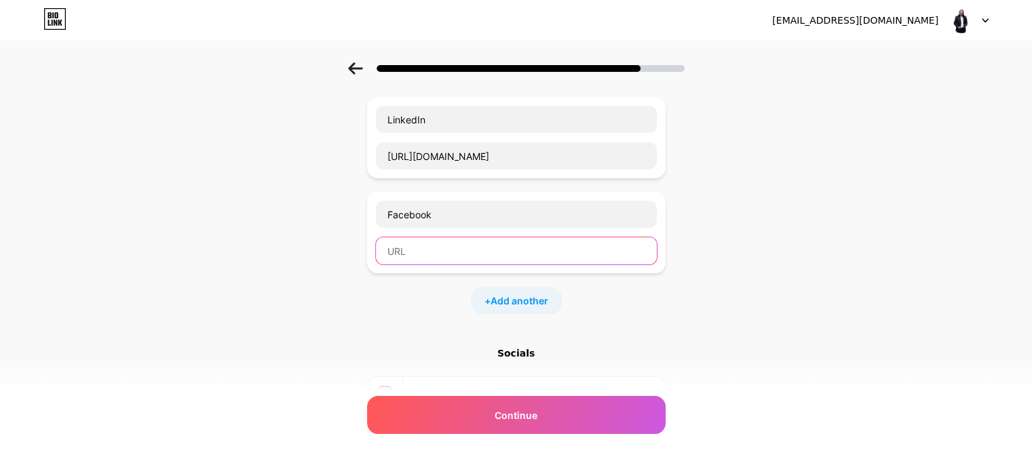
click at [442, 251] on input "text" at bounding box center [516, 250] width 281 height 27
paste input "[URL][DOMAIN_NAME][PERSON_NAME][PERSON_NAME]"
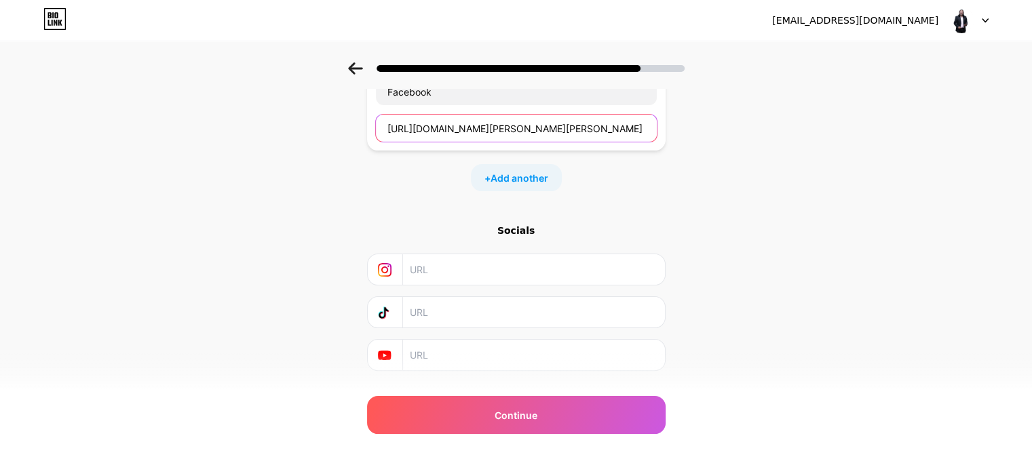
scroll to position [292, 0]
type input "[URL][DOMAIN_NAME][PERSON_NAME][PERSON_NAME]"
click at [510, 266] on input "text" at bounding box center [533, 267] width 246 height 31
paste input "[URL][DOMAIN_NAME]"
type input "[URL][DOMAIN_NAME]"
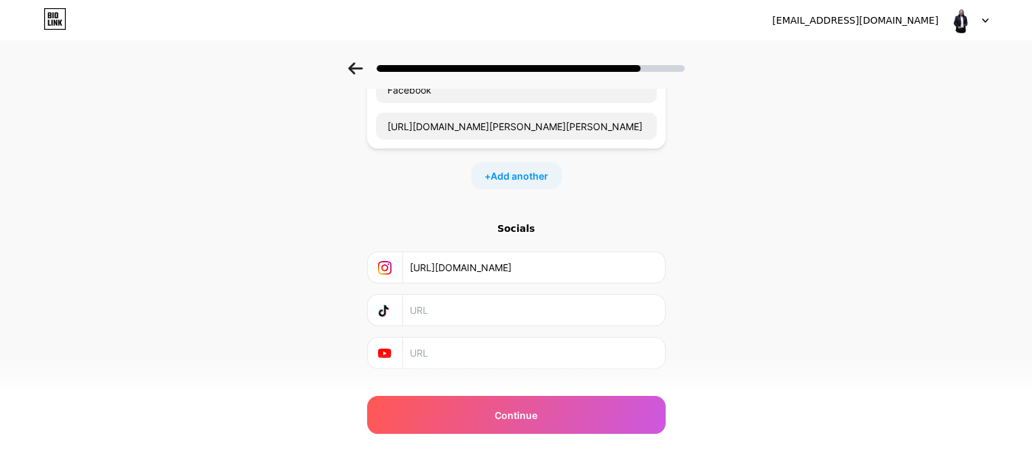
click at [490, 347] on input "text" at bounding box center [533, 353] width 246 height 31
paste input "[URL][DOMAIN_NAME]"
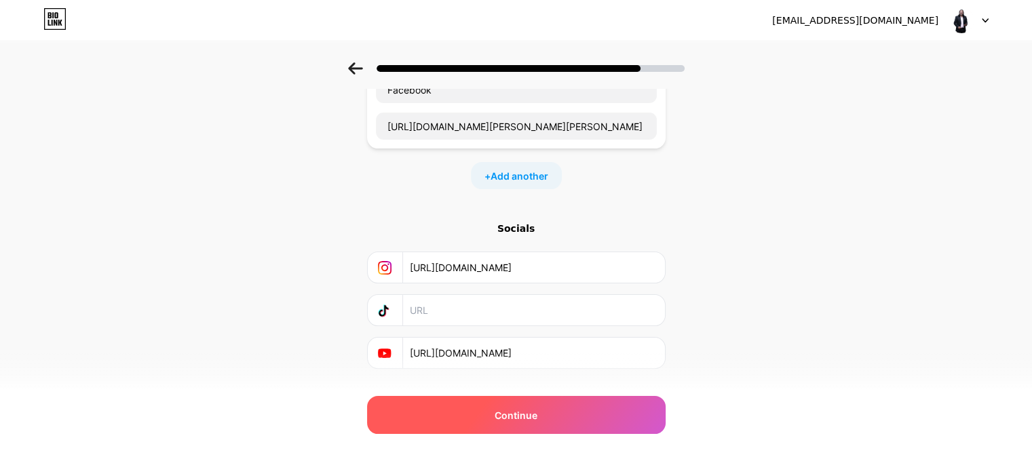
type input "[URL][DOMAIN_NAME]"
click at [536, 415] on span "Continue" at bounding box center [516, 415] width 43 height 14
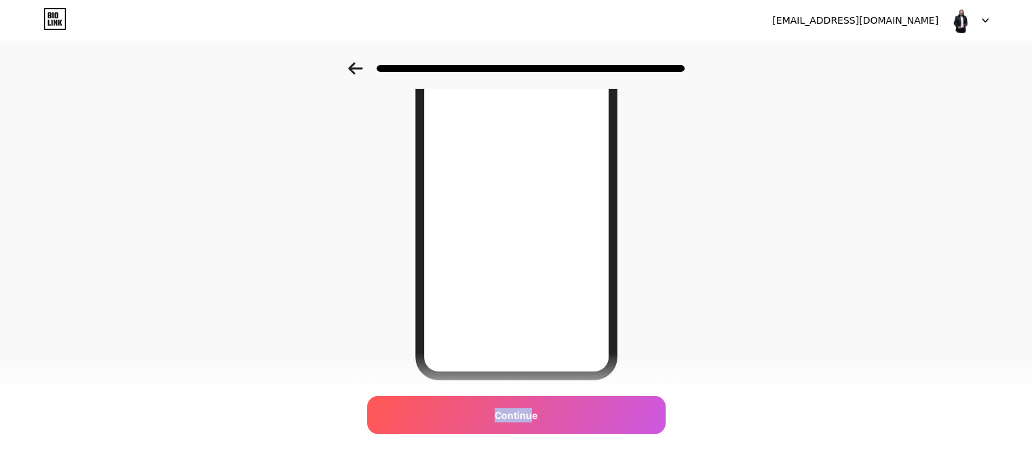
scroll to position [186, 0]
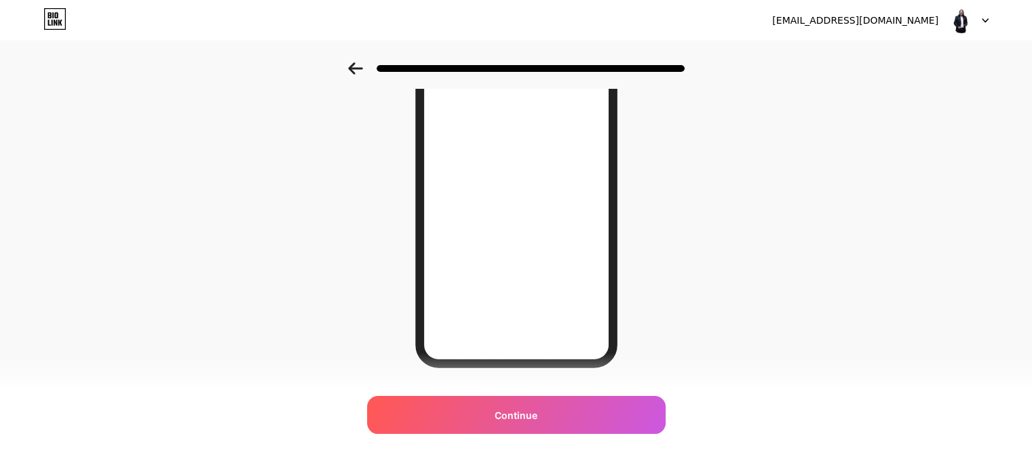
click at [359, 73] on icon at bounding box center [355, 68] width 14 height 12
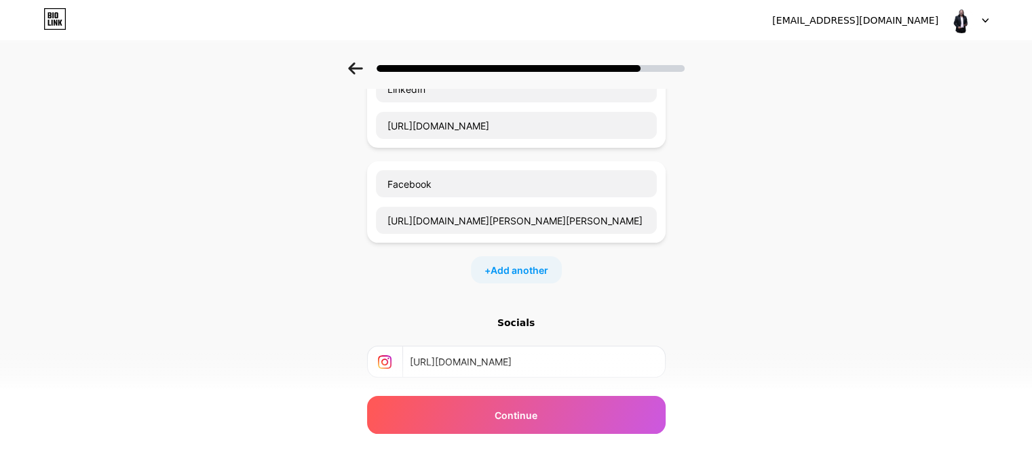
scroll to position [193, 0]
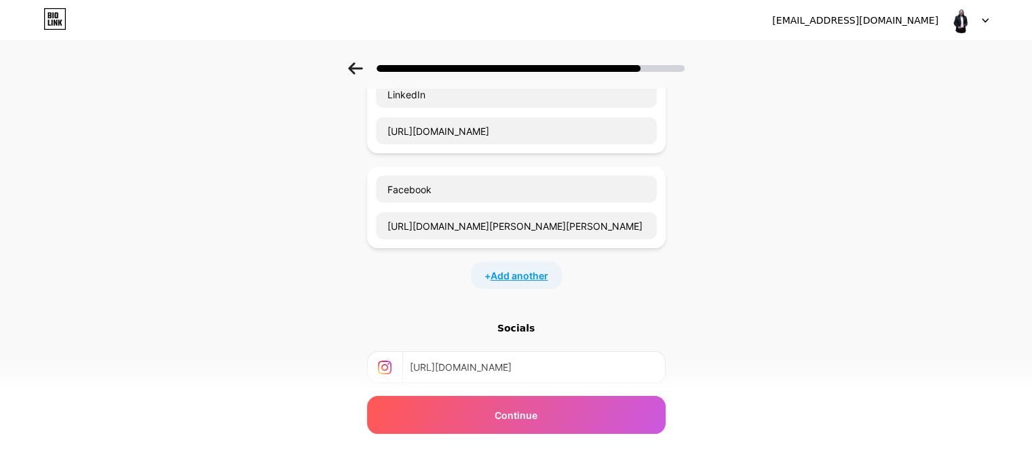
click at [543, 269] on span "Add another" at bounding box center [520, 276] width 58 height 14
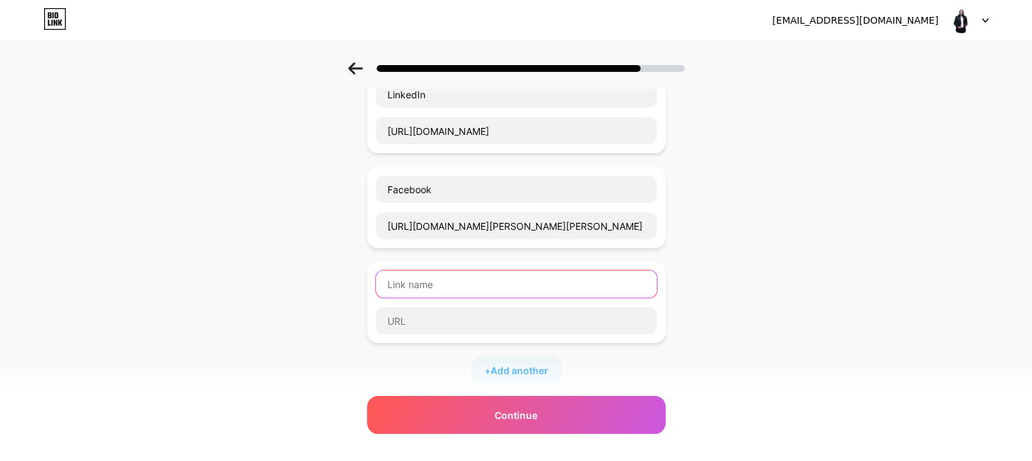
click at [461, 282] on input "text" at bounding box center [516, 284] width 281 height 27
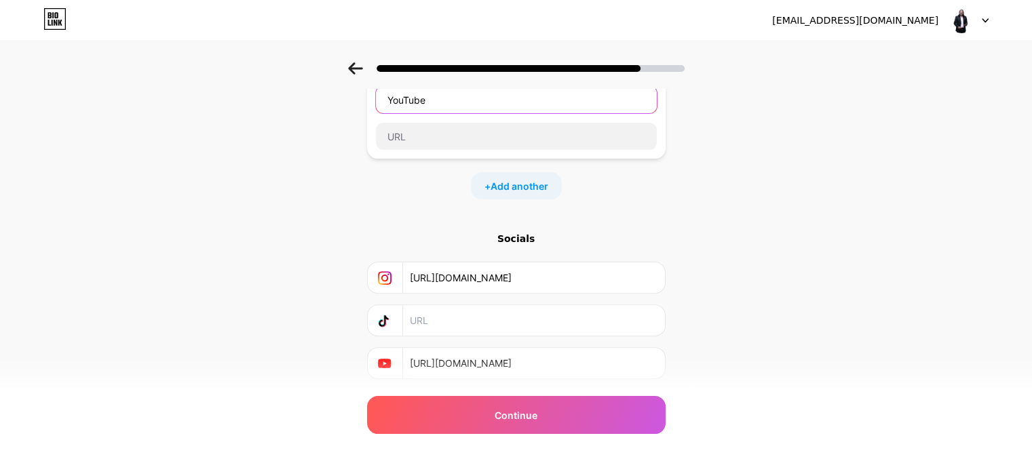
scroll to position [414, 0]
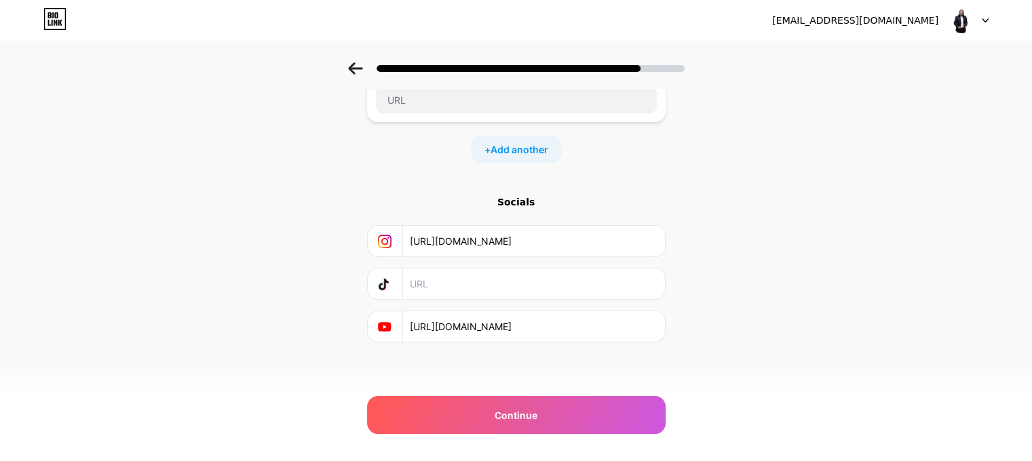
type input "YouTube"
click at [490, 322] on input "[URL][DOMAIN_NAME]" at bounding box center [533, 326] width 246 height 31
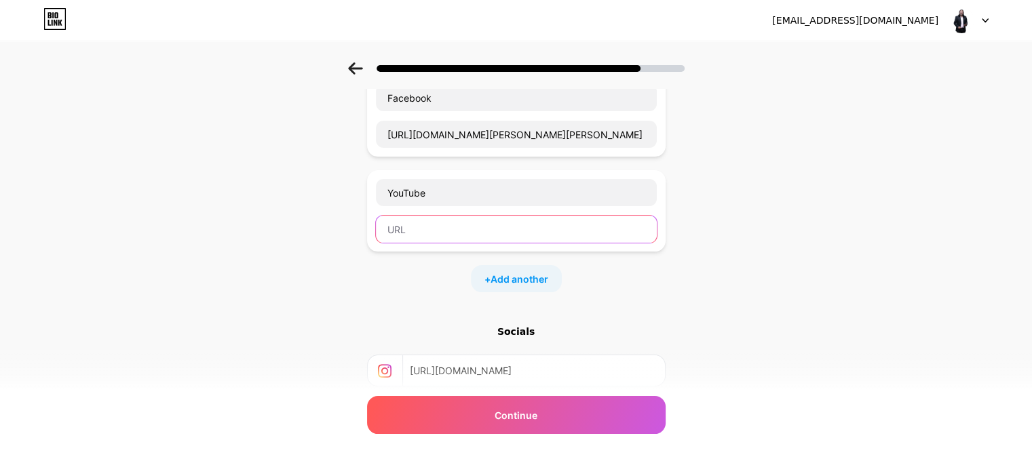
click at [435, 222] on input "text" at bounding box center [516, 229] width 281 height 27
paste input "[URL][DOMAIN_NAME]"
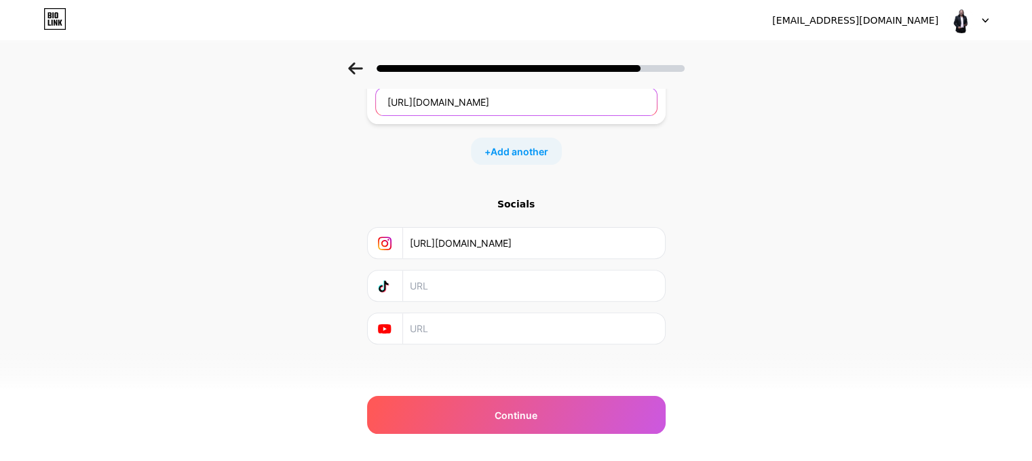
scroll to position [413, 0]
type input "[URL][DOMAIN_NAME]"
click at [514, 144] on span "Add another" at bounding box center [520, 151] width 58 height 14
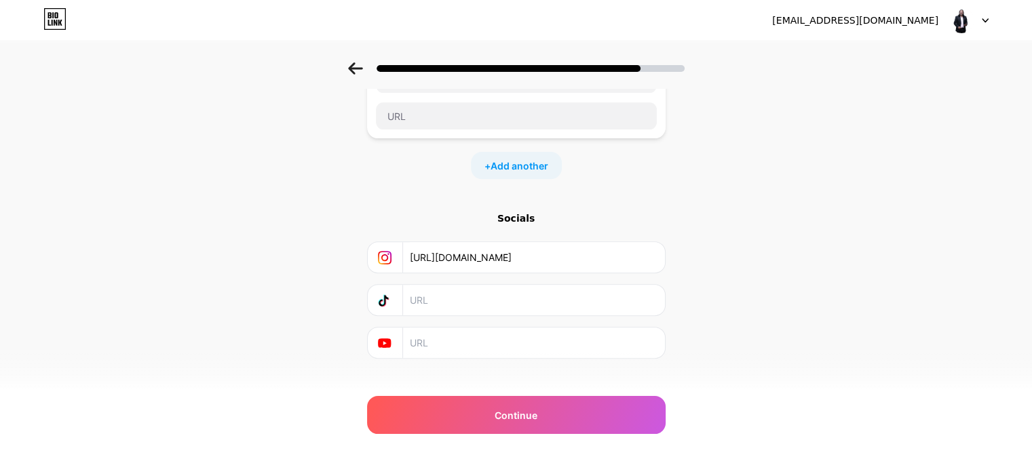
scroll to position [493, 0]
click at [605, 256] on input "[URL][DOMAIN_NAME]" at bounding box center [533, 257] width 246 height 31
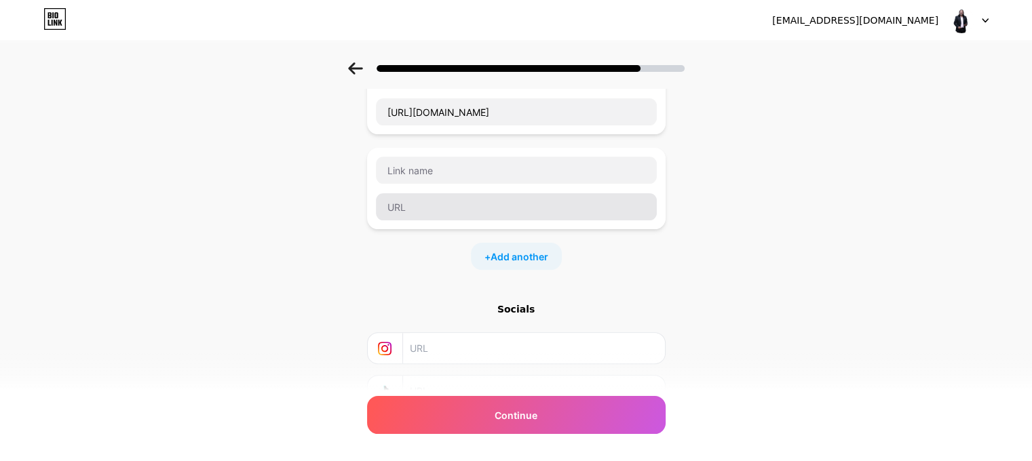
scroll to position [401, 0]
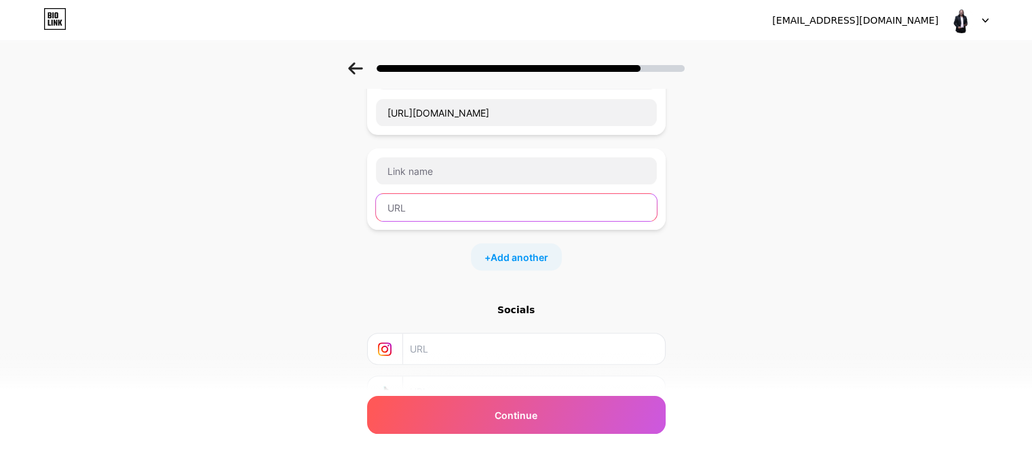
click at [444, 215] on input "text" at bounding box center [516, 207] width 281 height 27
paste input "[URL][DOMAIN_NAME]"
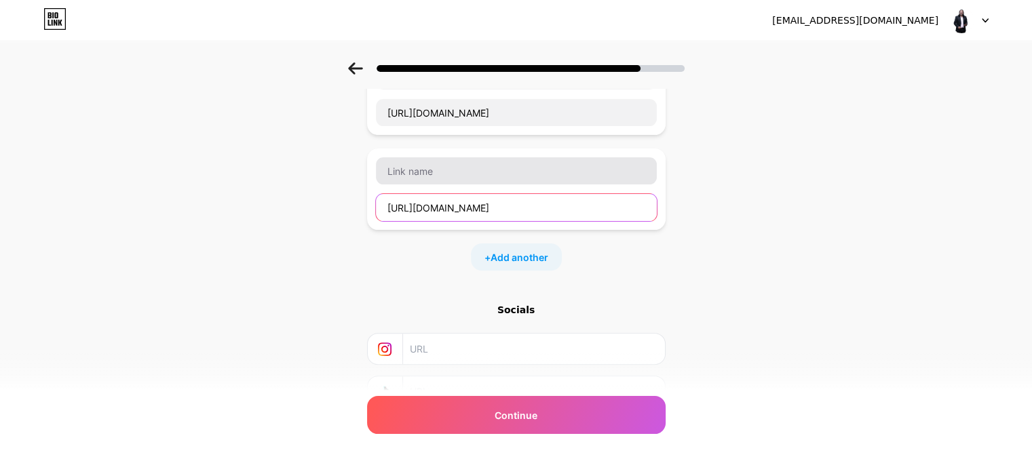
type input "[URL][DOMAIN_NAME]"
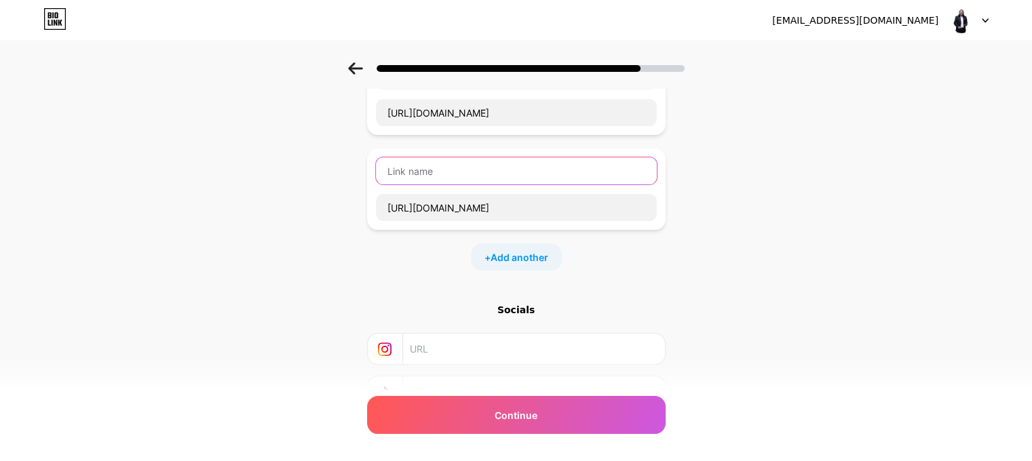
click at [423, 165] on input "text" at bounding box center [516, 170] width 281 height 27
type input "Instagram"
click at [700, 223] on div "Start with a link Add anything you want your followers to see. Website [URL][DO…" at bounding box center [516, 89] width 1032 height 857
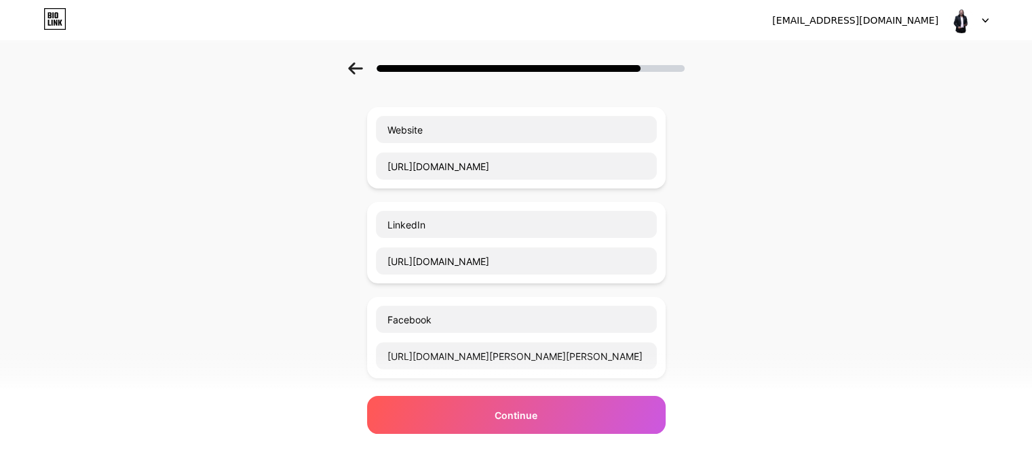
scroll to position [0, 0]
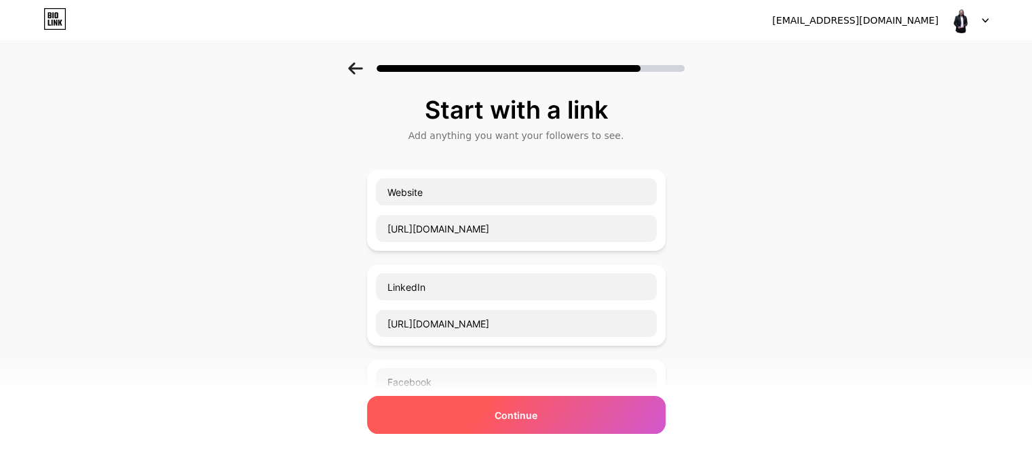
click at [551, 425] on div "Continue" at bounding box center [516, 415] width 299 height 38
click at [546, 415] on div "Continue" at bounding box center [516, 415] width 299 height 38
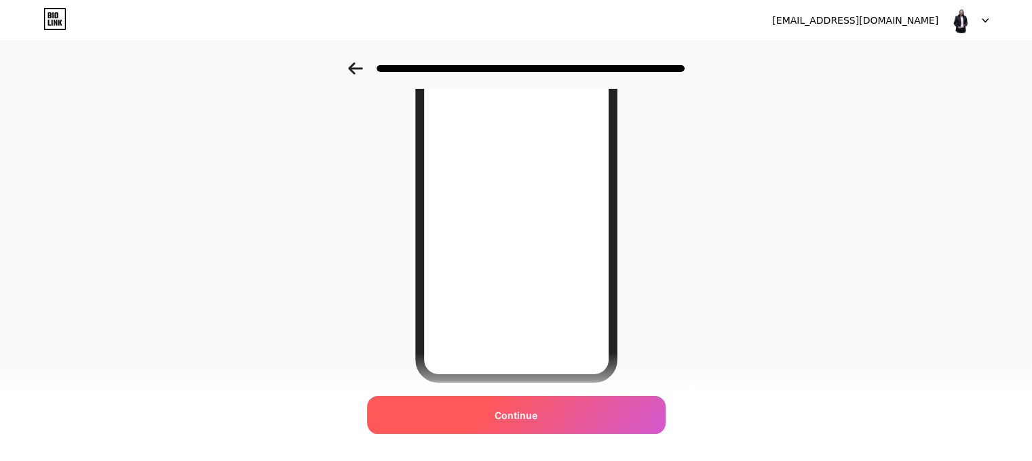
scroll to position [220, 0]
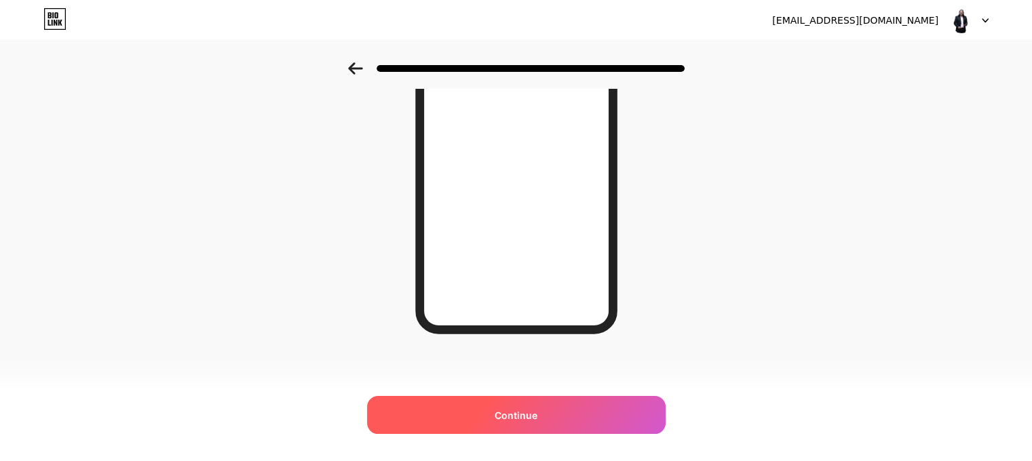
click at [535, 425] on div "Continue" at bounding box center [516, 415] width 299 height 38
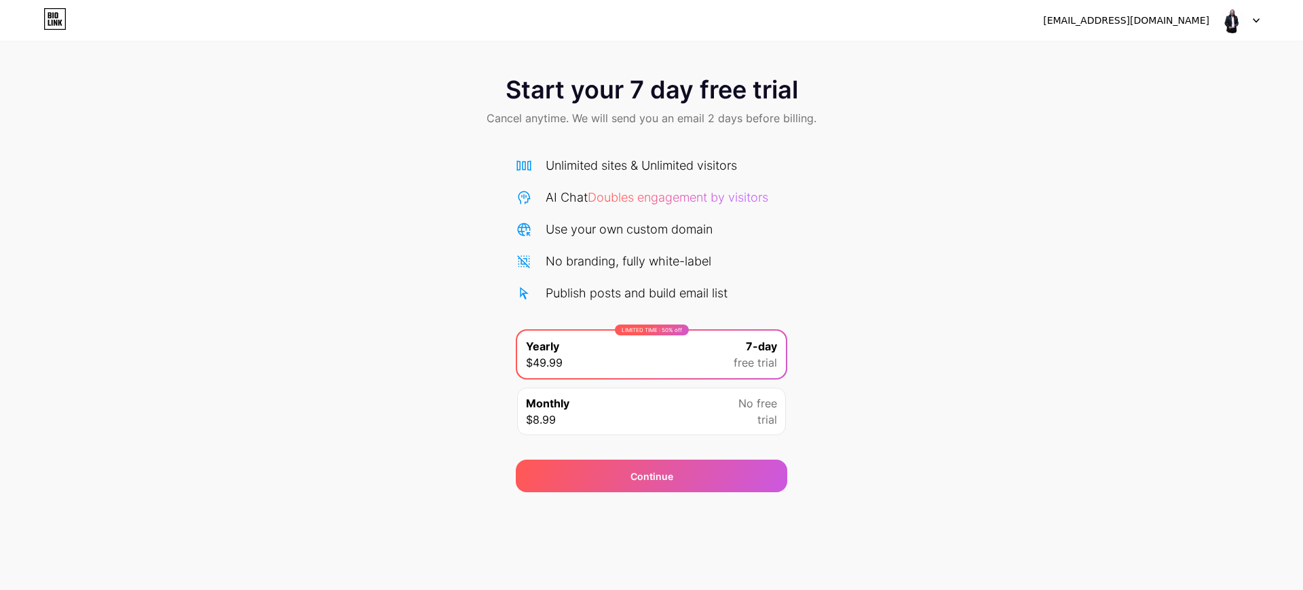
drag, startPoint x: 971, startPoint y: 7, endPoint x: 976, endPoint y: 328, distance: 321.0
click at [976, 328] on div "Start your 7 day free trial Cancel anytime. We will send you an email 2 days be…" at bounding box center [651, 277] width 1303 height 430
